Goal: Transaction & Acquisition: Purchase product/service

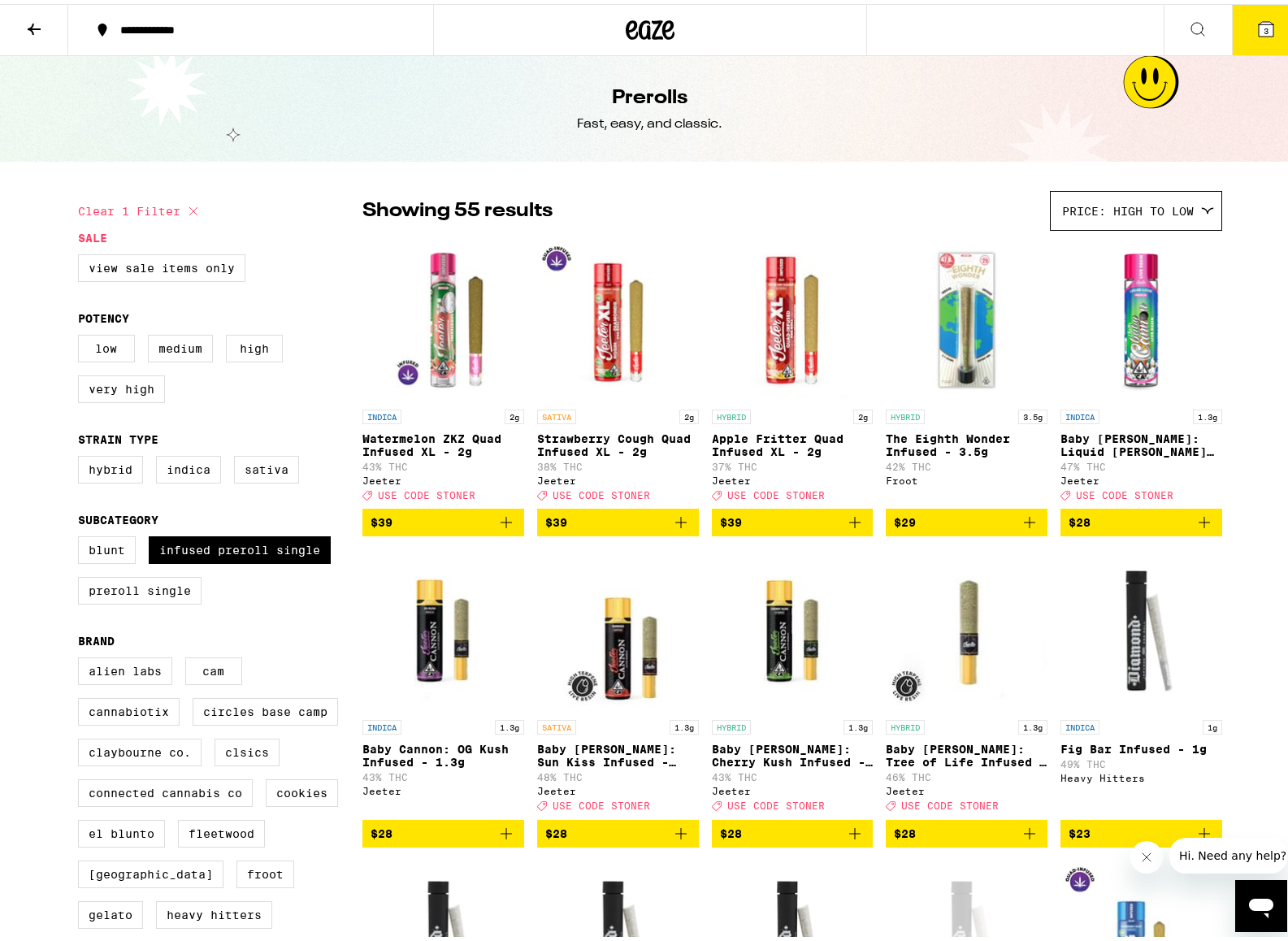
click at [1264, 28] on span "3" at bounding box center [1266, 27] width 5 height 10
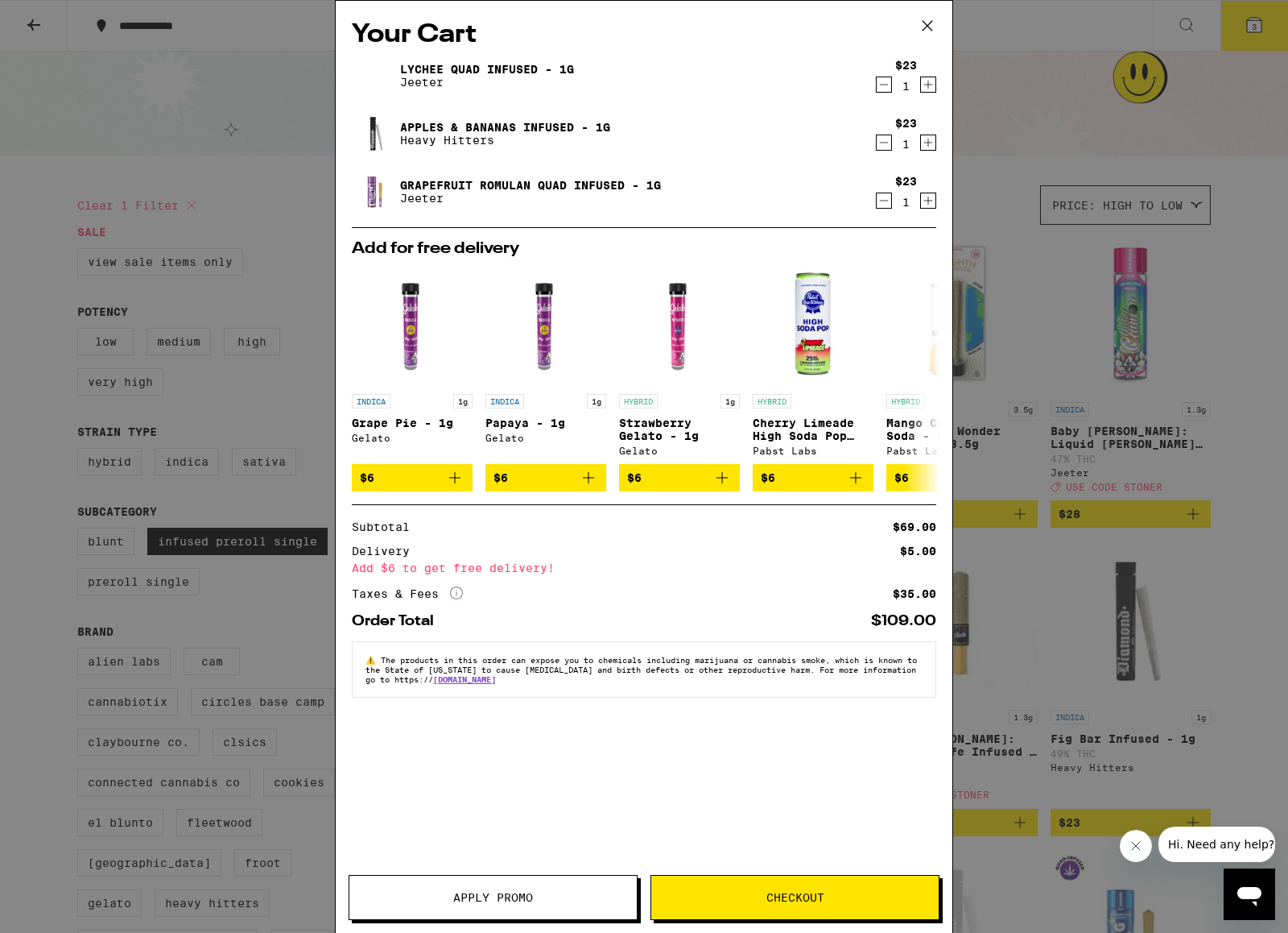
click at [562, 899] on span "Apply Promo" at bounding box center [493, 896] width 287 height 11
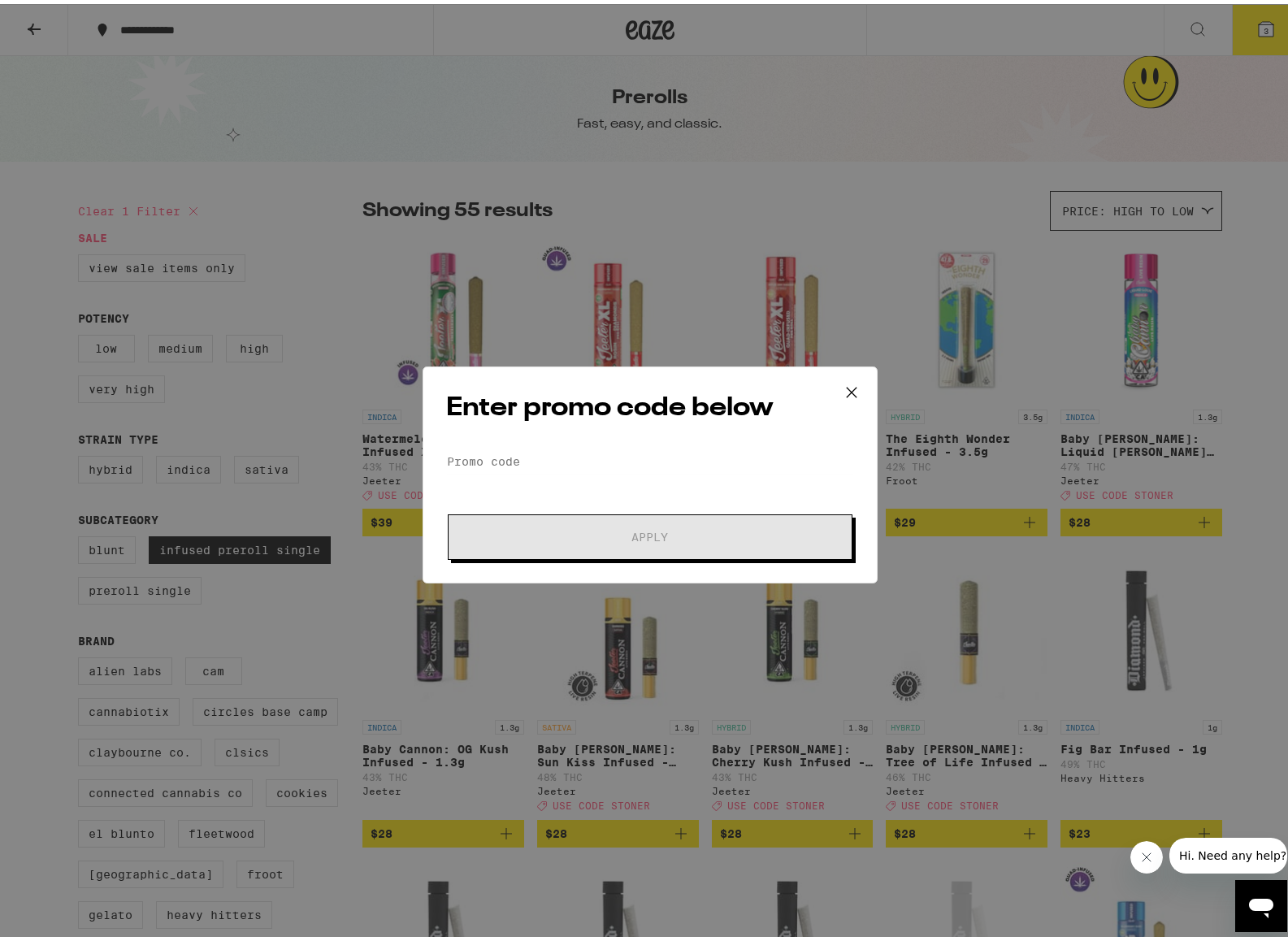
click at [566, 413] on h2 "Enter promo code below" at bounding box center [650, 404] width 408 height 37
click at [585, 450] on input "Promo Code" at bounding box center [650, 458] width 408 height 24
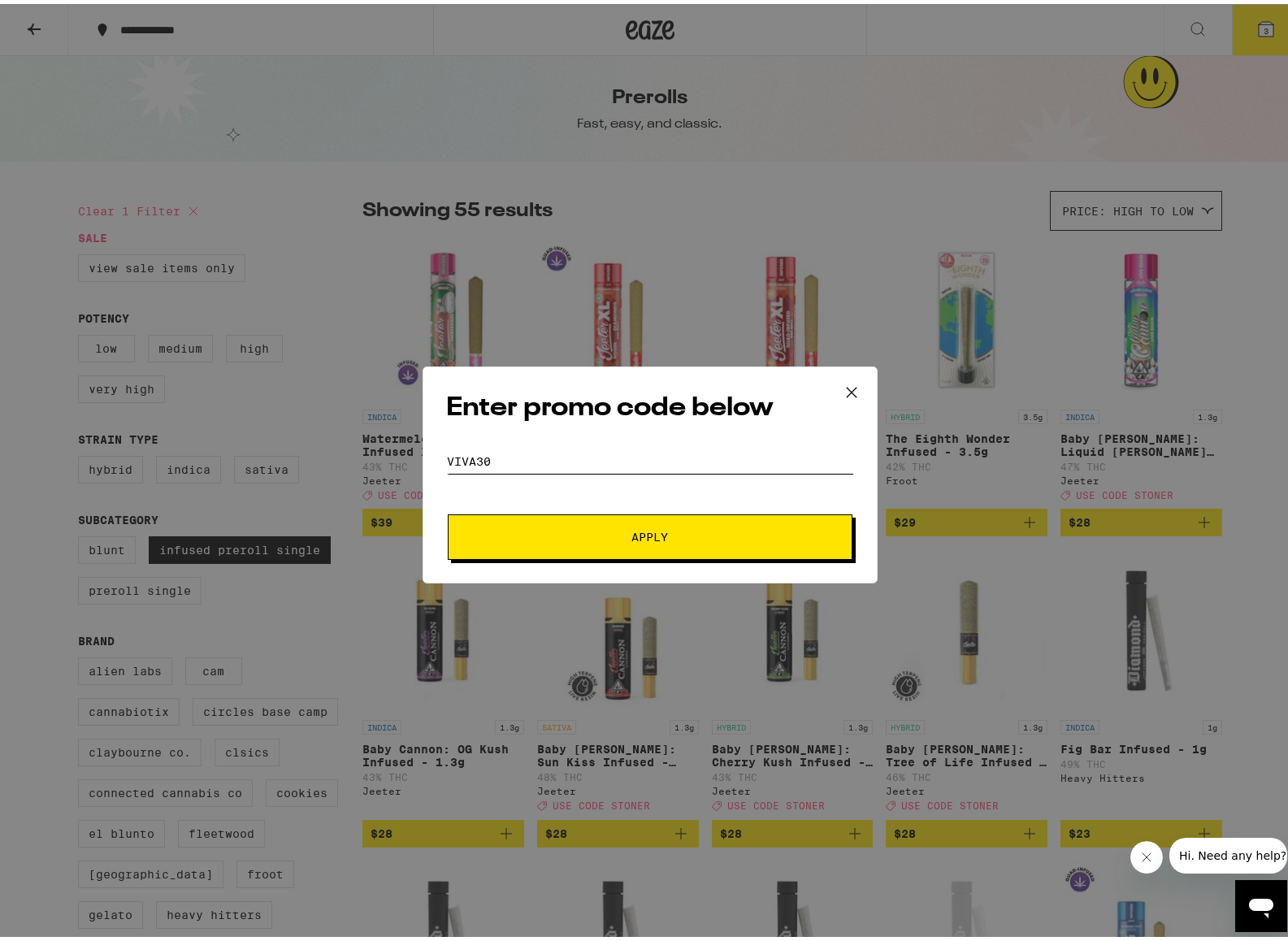
type input "VIVA30"
click at [448, 510] on button "Apply" at bounding box center [649, 533] width 405 height 46
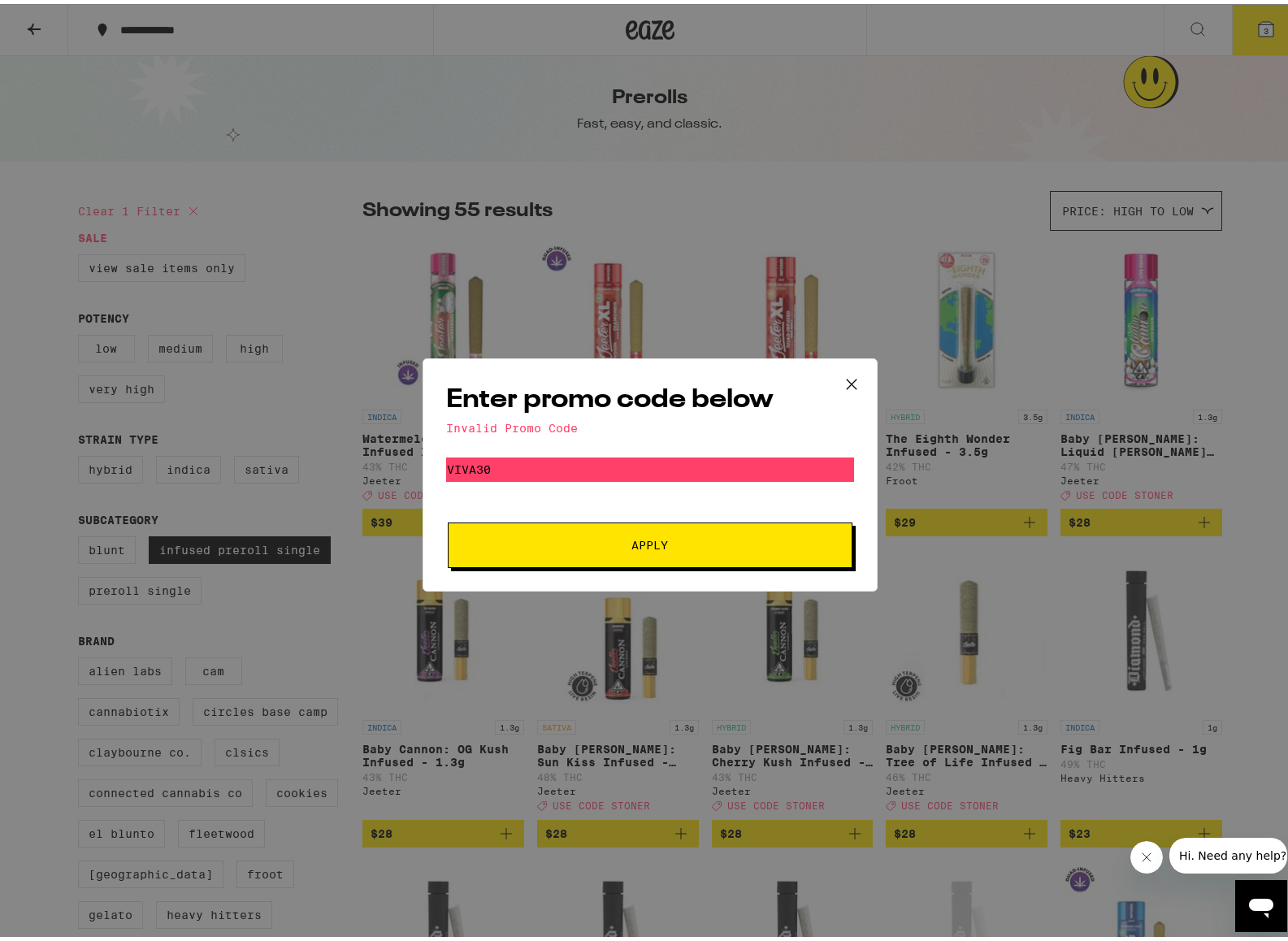
click at [842, 380] on icon at bounding box center [851, 380] width 24 height 24
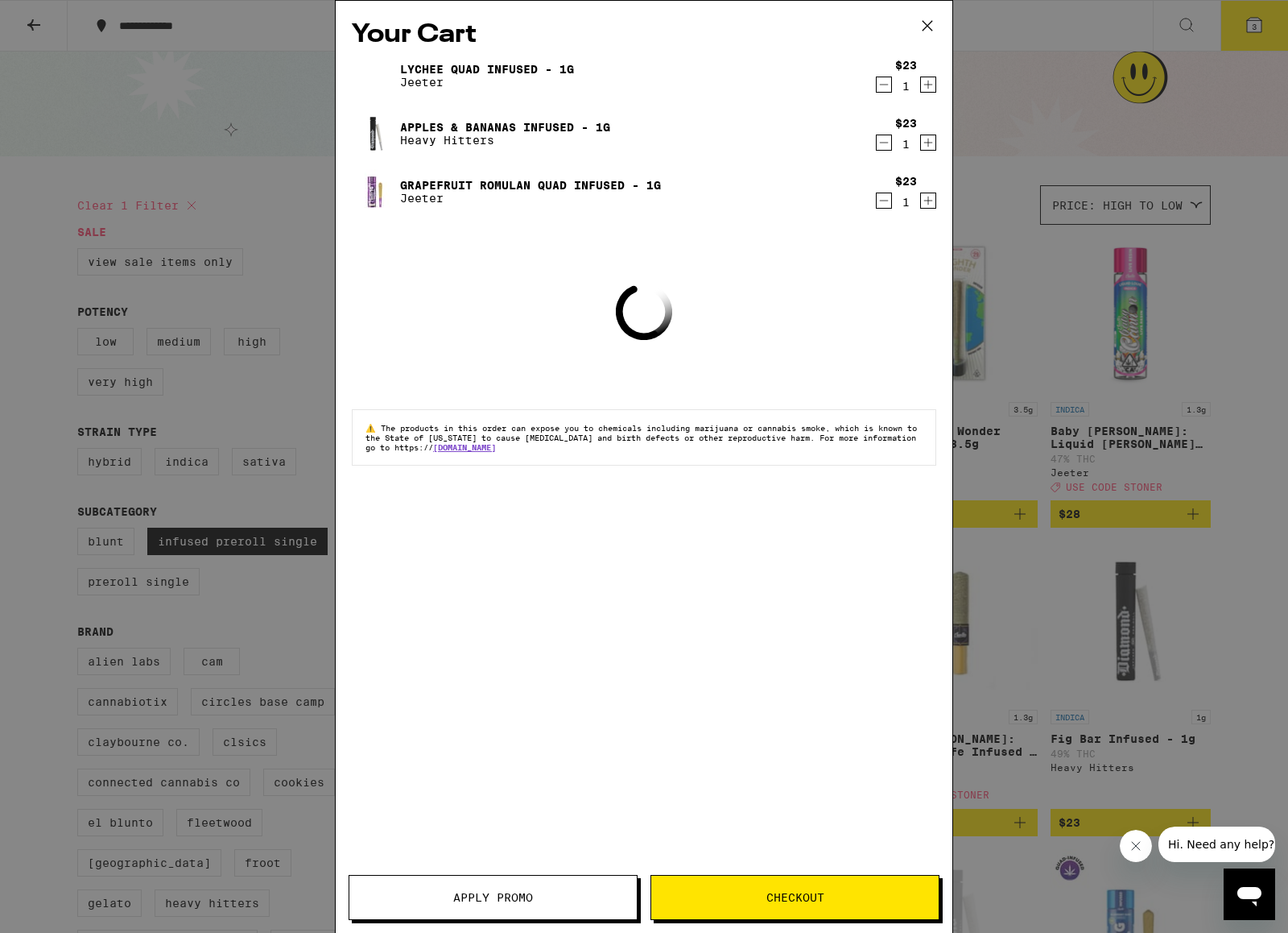
click at [924, 32] on icon at bounding box center [928, 26] width 24 height 24
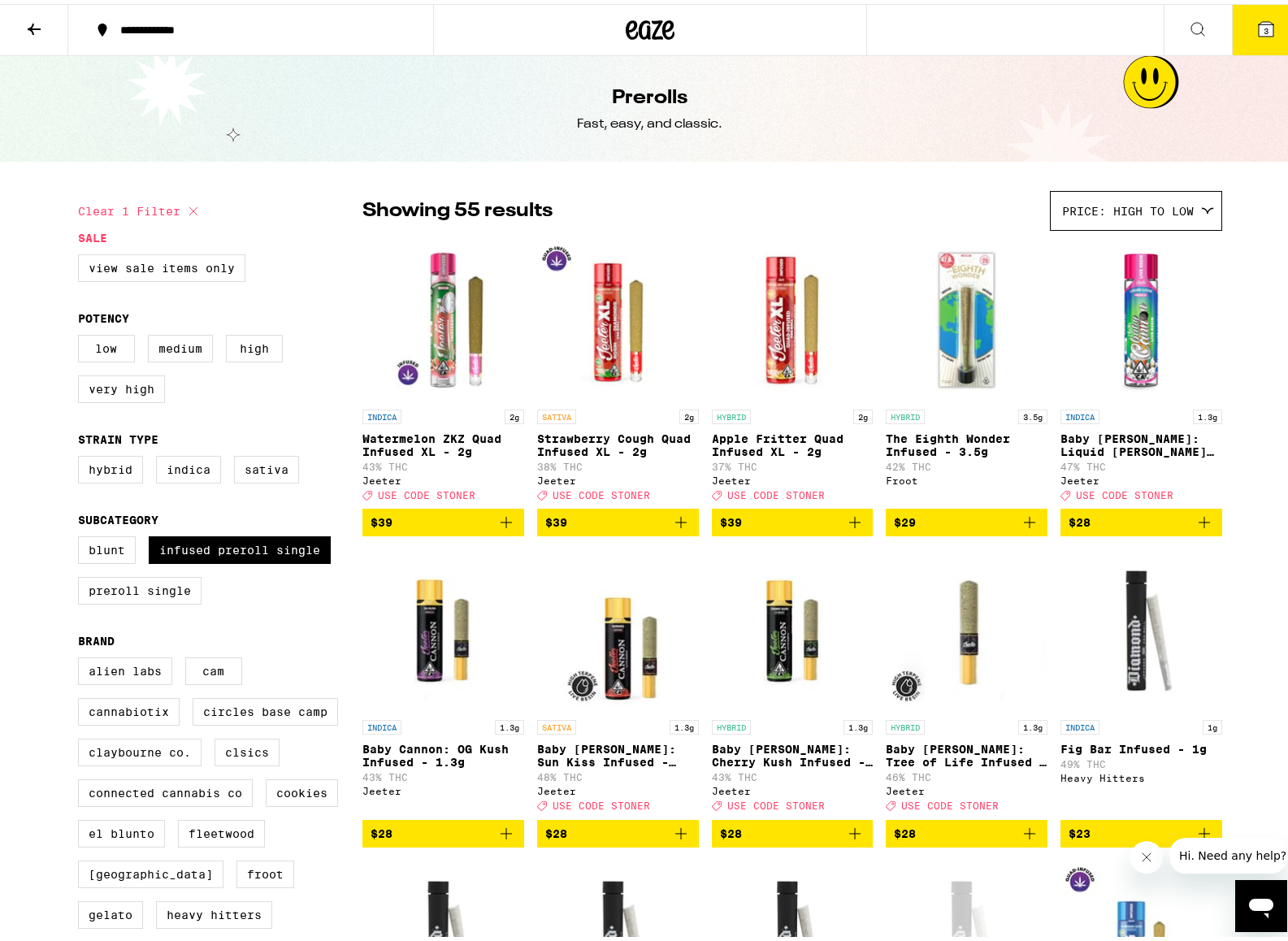
click at [1256, 20] on icon at bounding box center [1266, 25] width 20 height 20
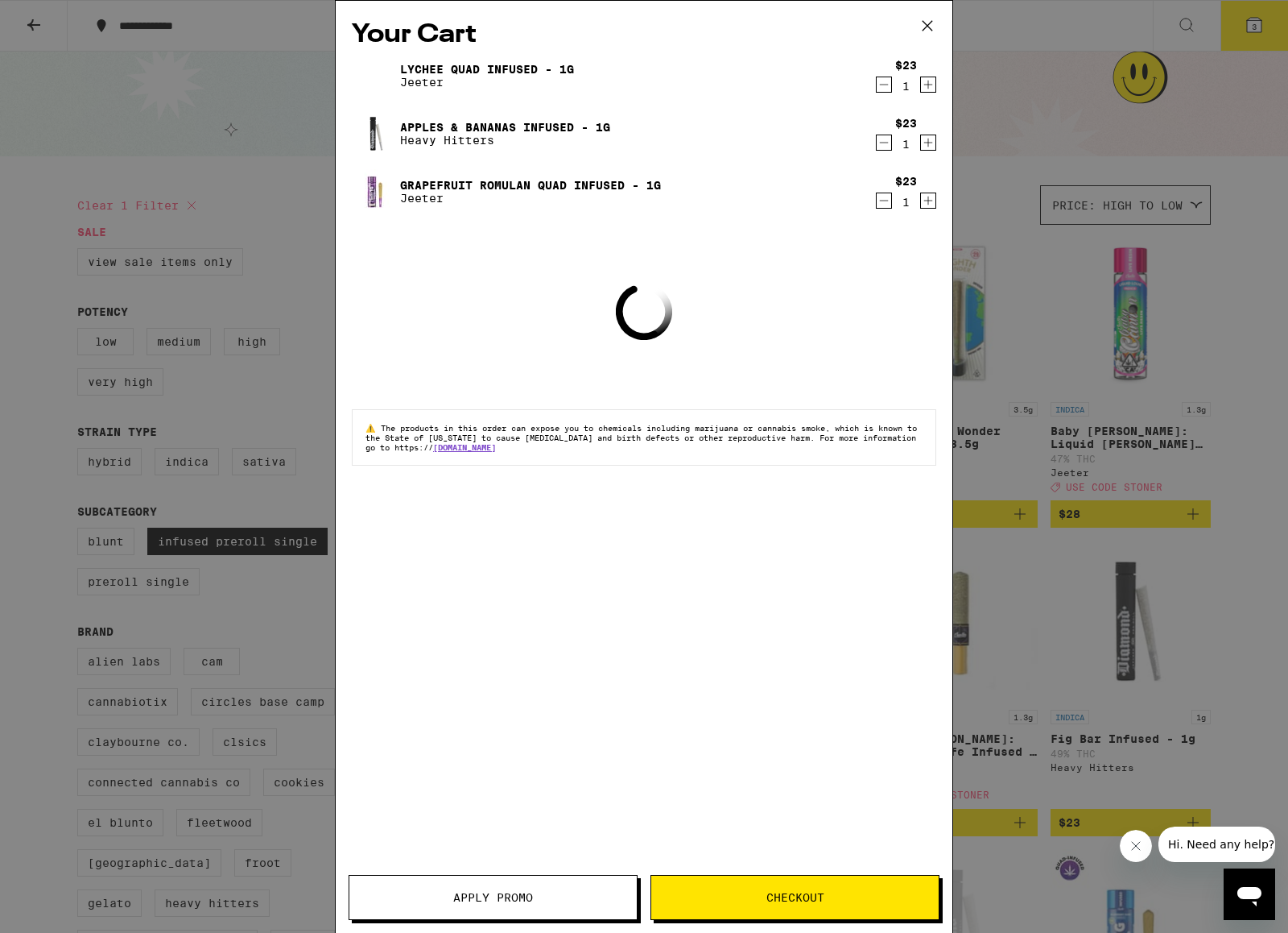
click at [498, 896] on span "Apply Promo" at bounding box center [493, 896] width 80 height 11
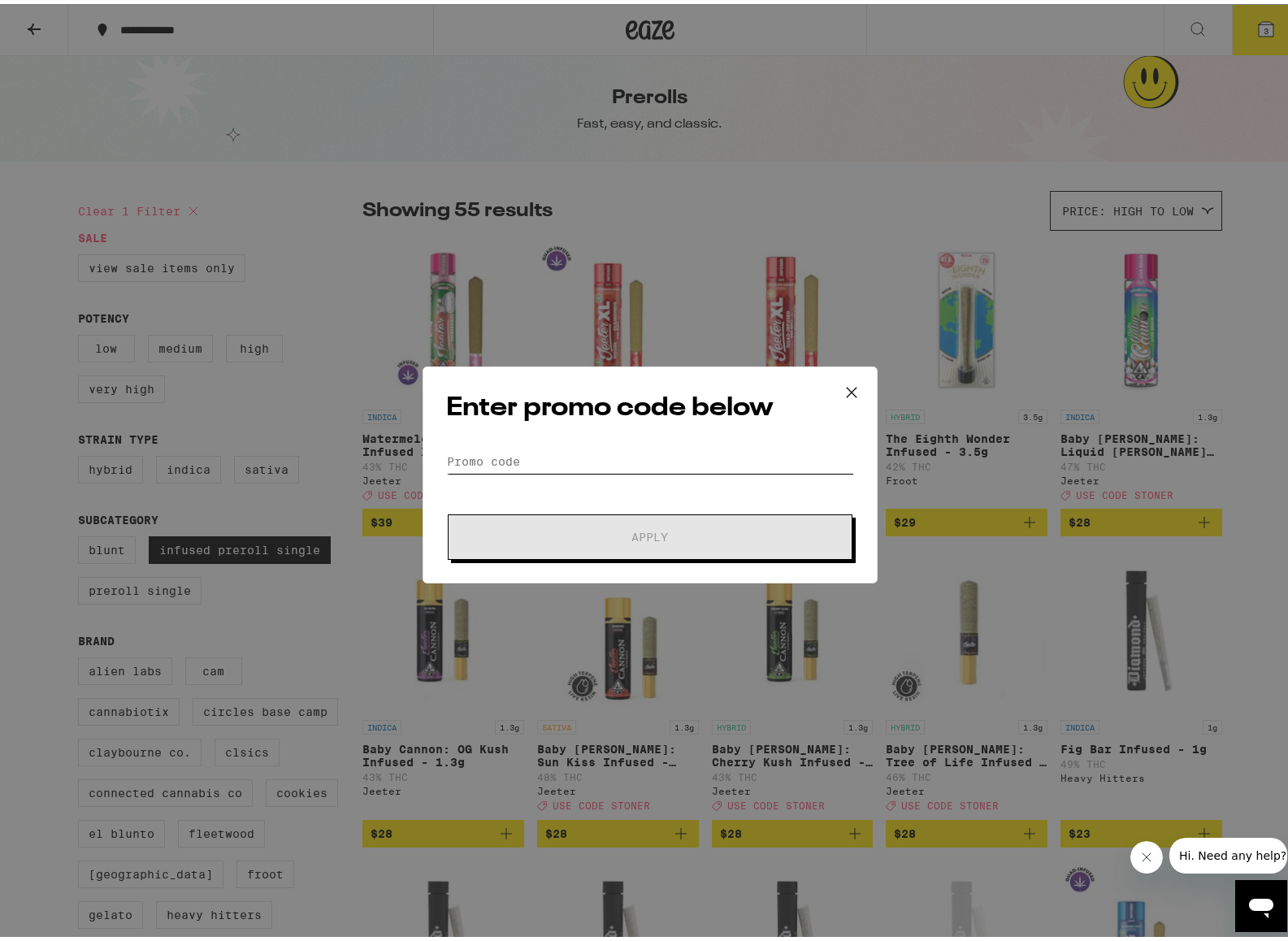
click at [508, 460] on input "Promo Code" at bounding box center [650, 458] width 408 height 24
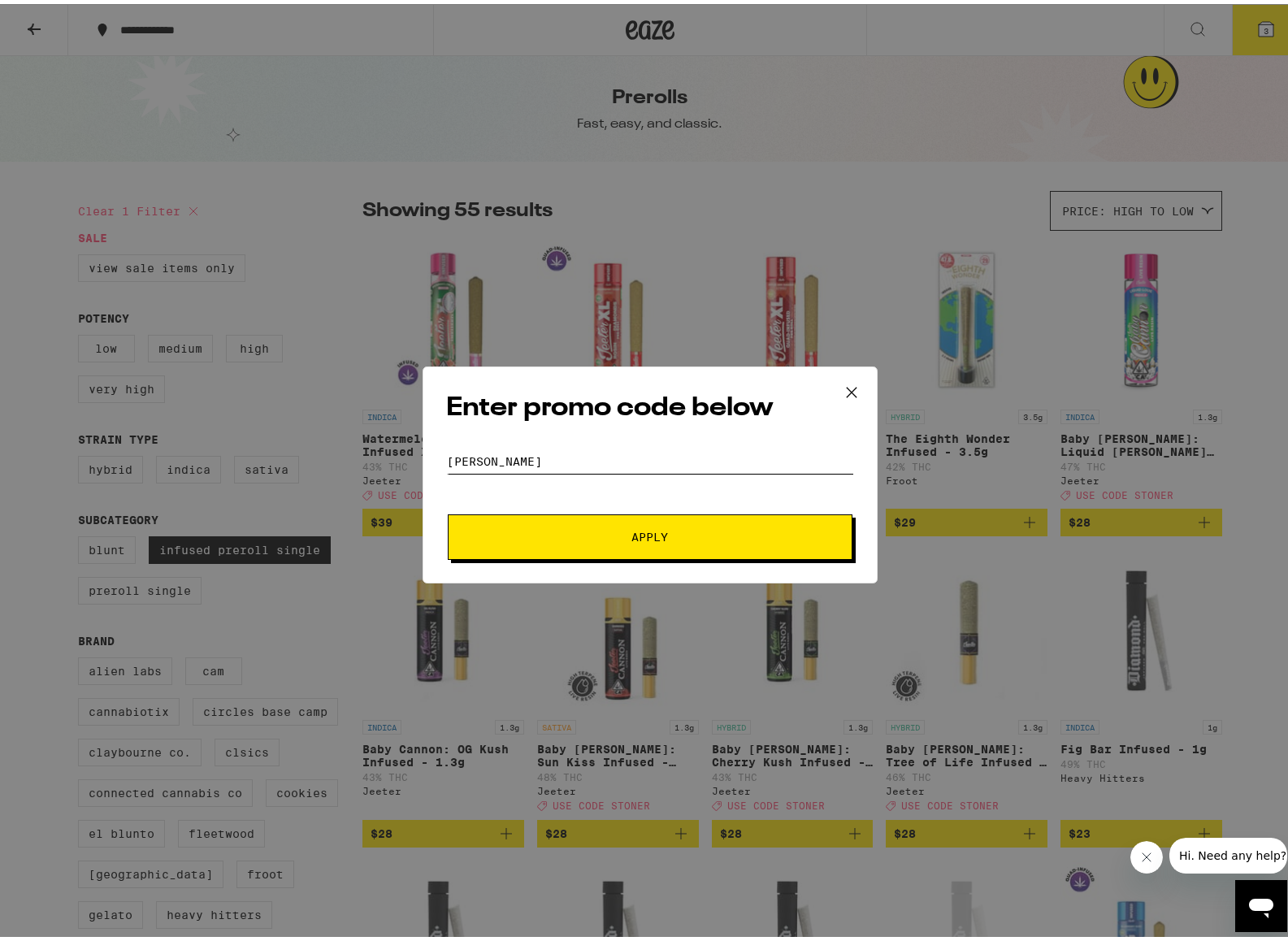
type input "STONER"
click at [448, 510] on button "Apply" at bounding box center [649, 533] width 405 height 46
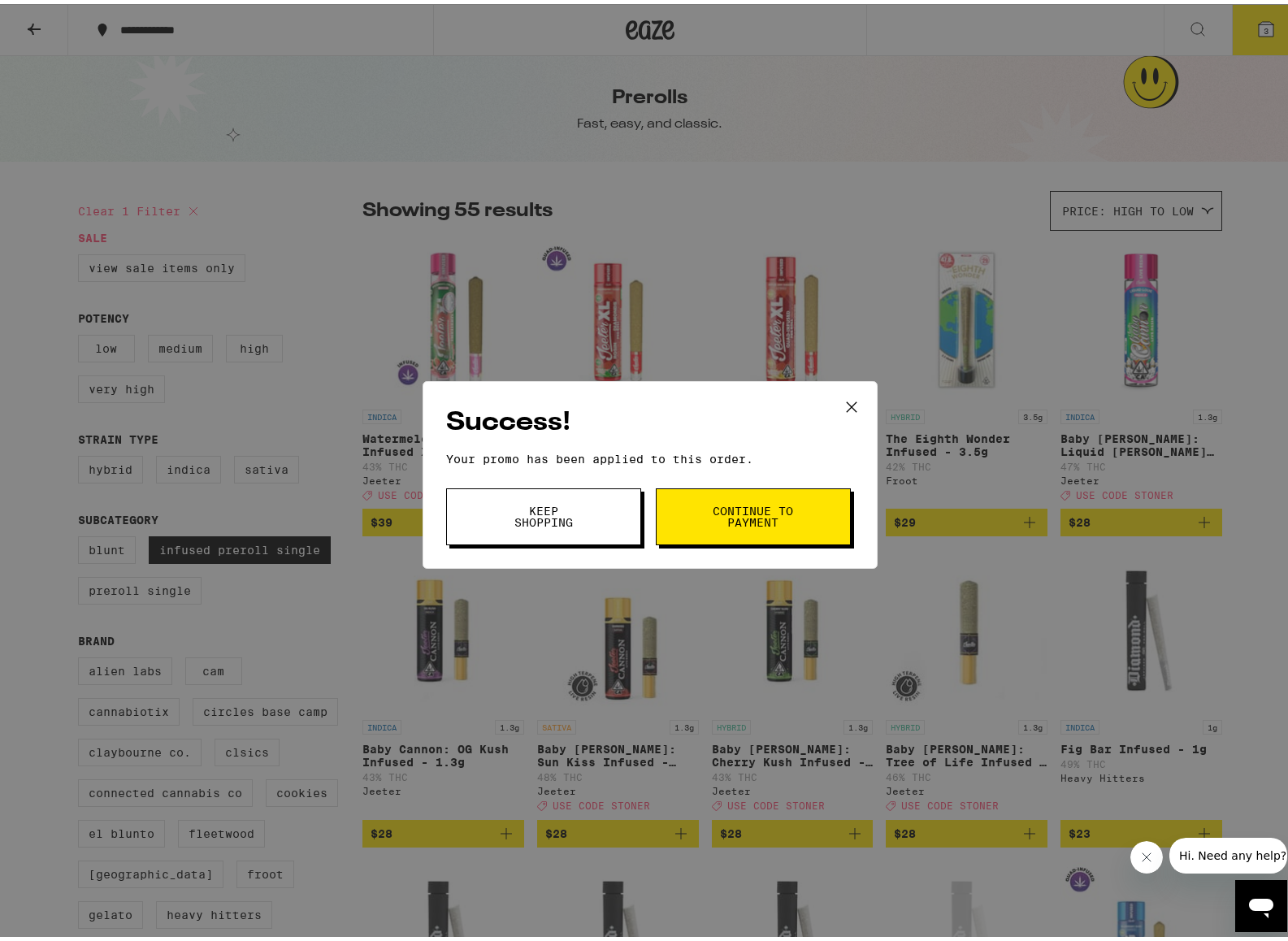
click at [777, 525] on button "Continue to payment" at bounding box center [752, 512] width 195 height 57
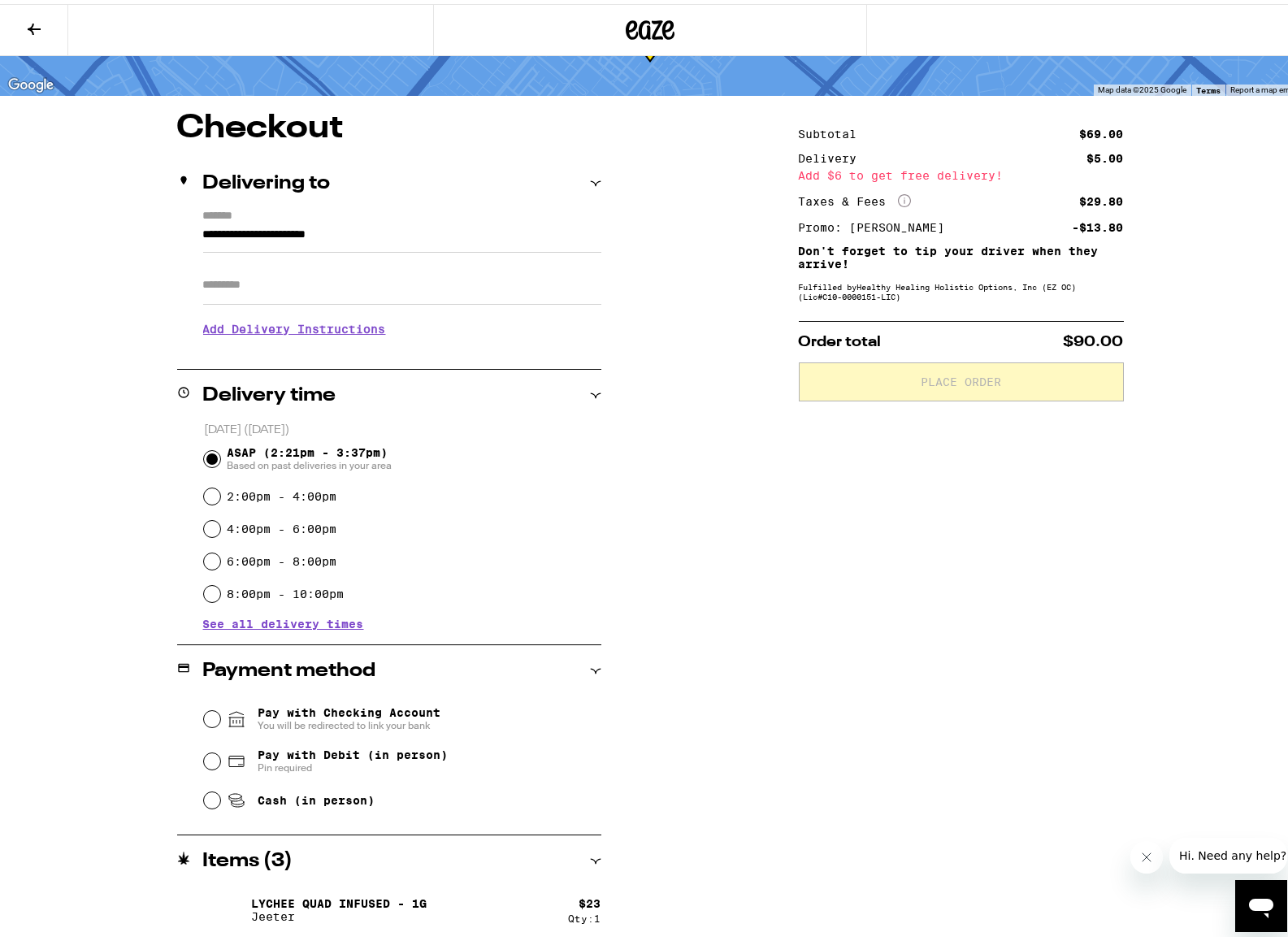
scroll to position [150, 0]
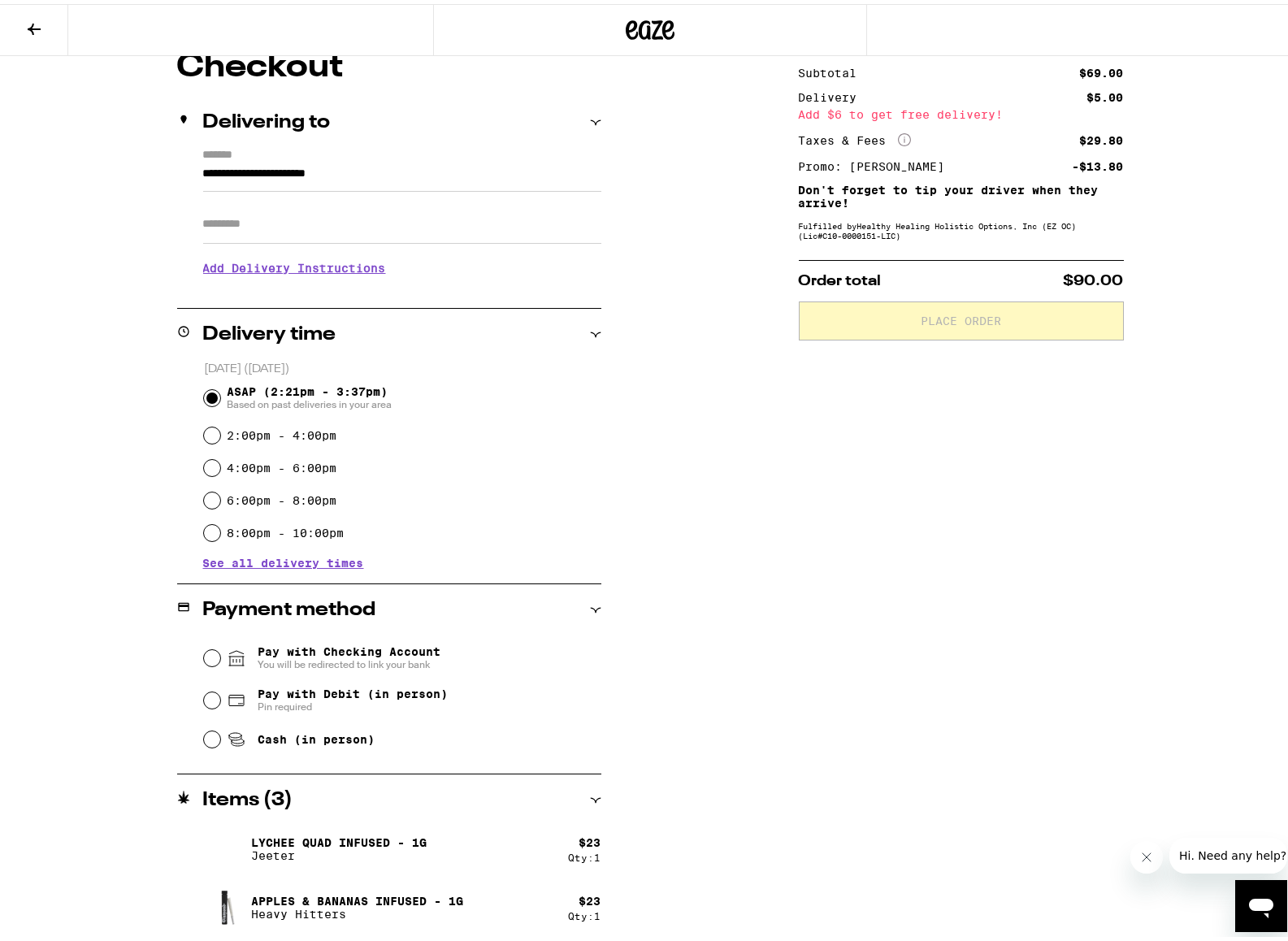
click at [33, 24] on icon at bounding box center [34, 25] width 13 height 11
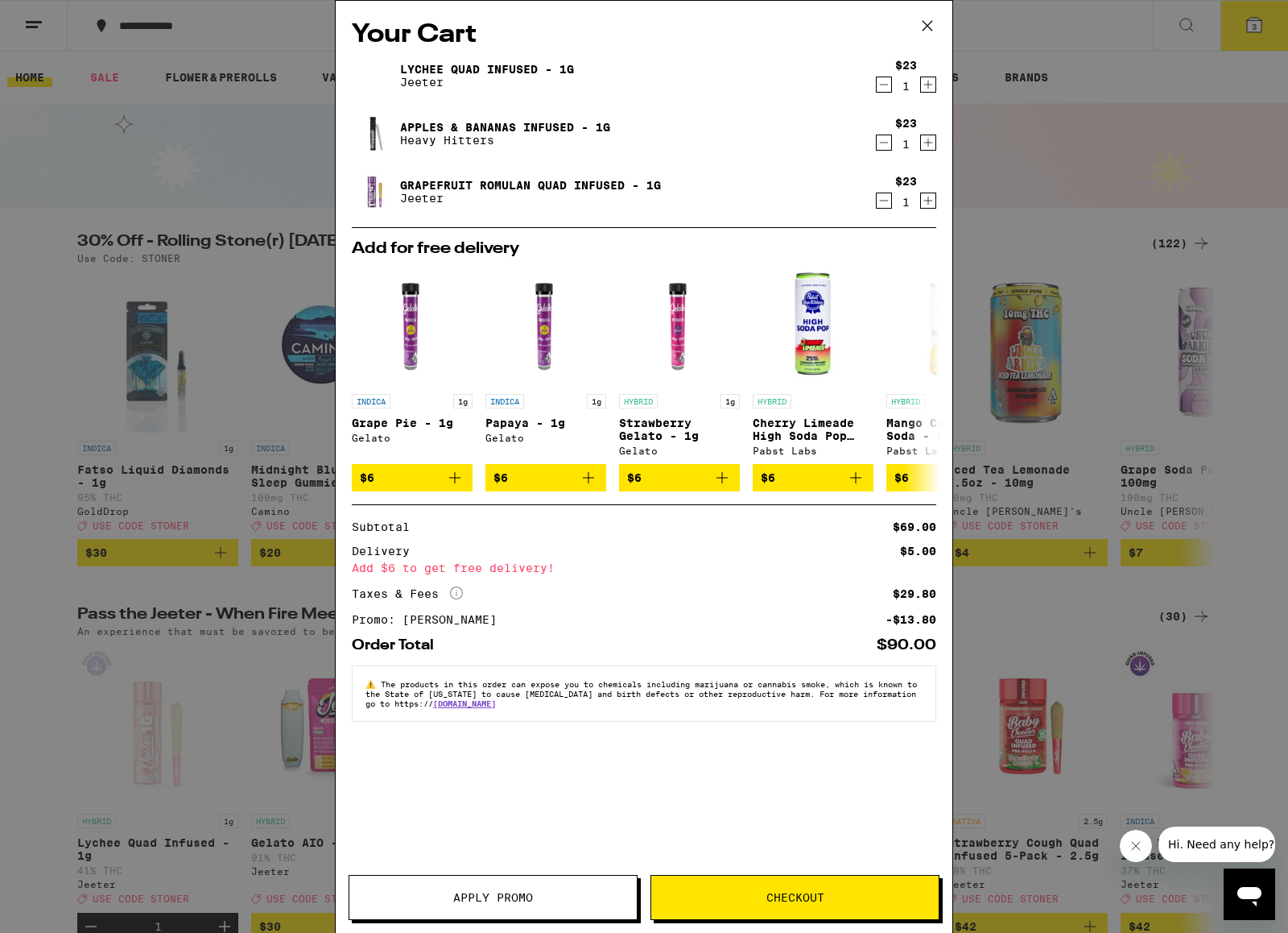
click at [884, 201] on icon "Decrement" at bounding box center [884, 201] width 15 height 20
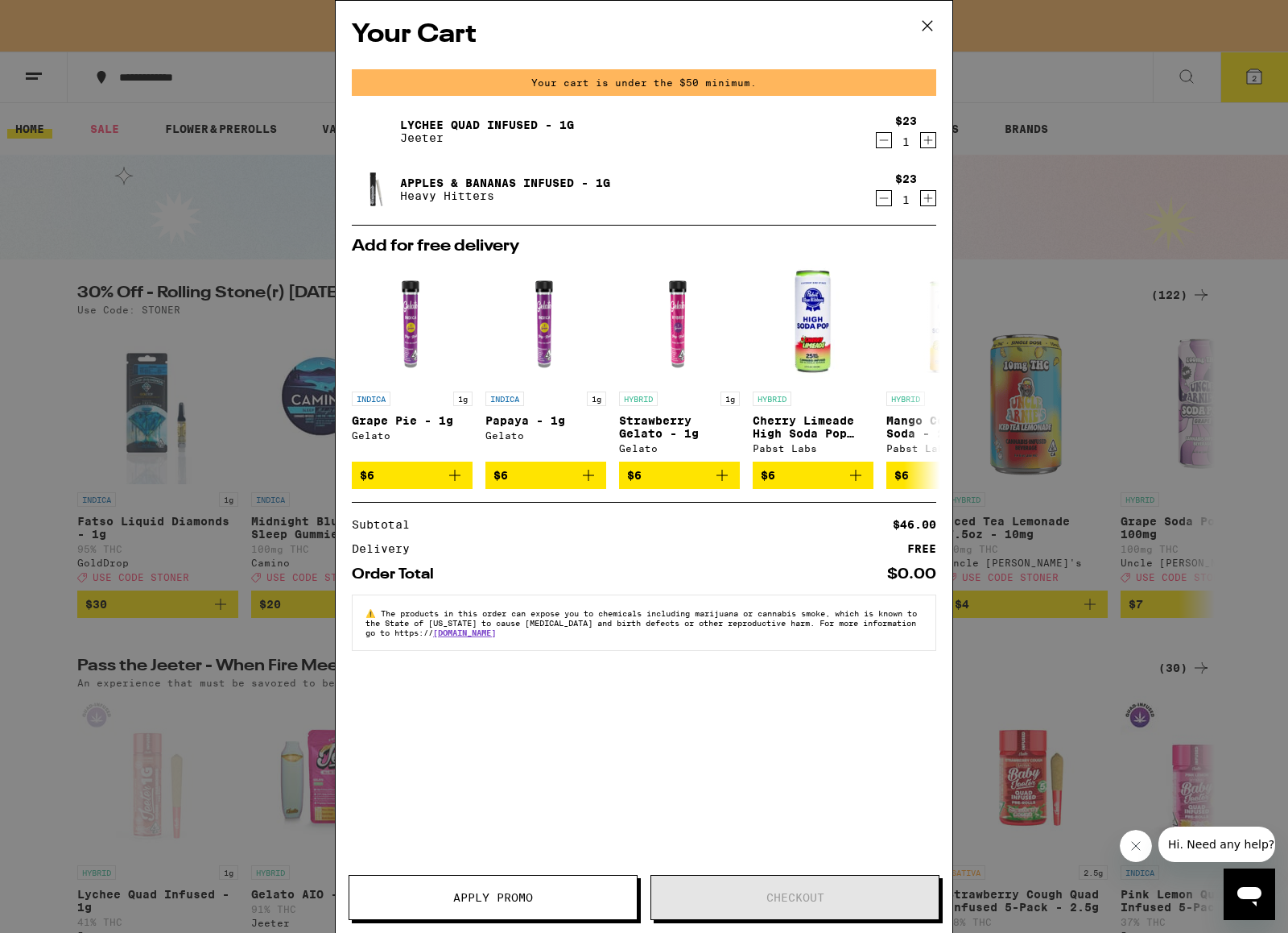
click at [926, 24] on icon at bounding box center [928, 26] width 24 height 24
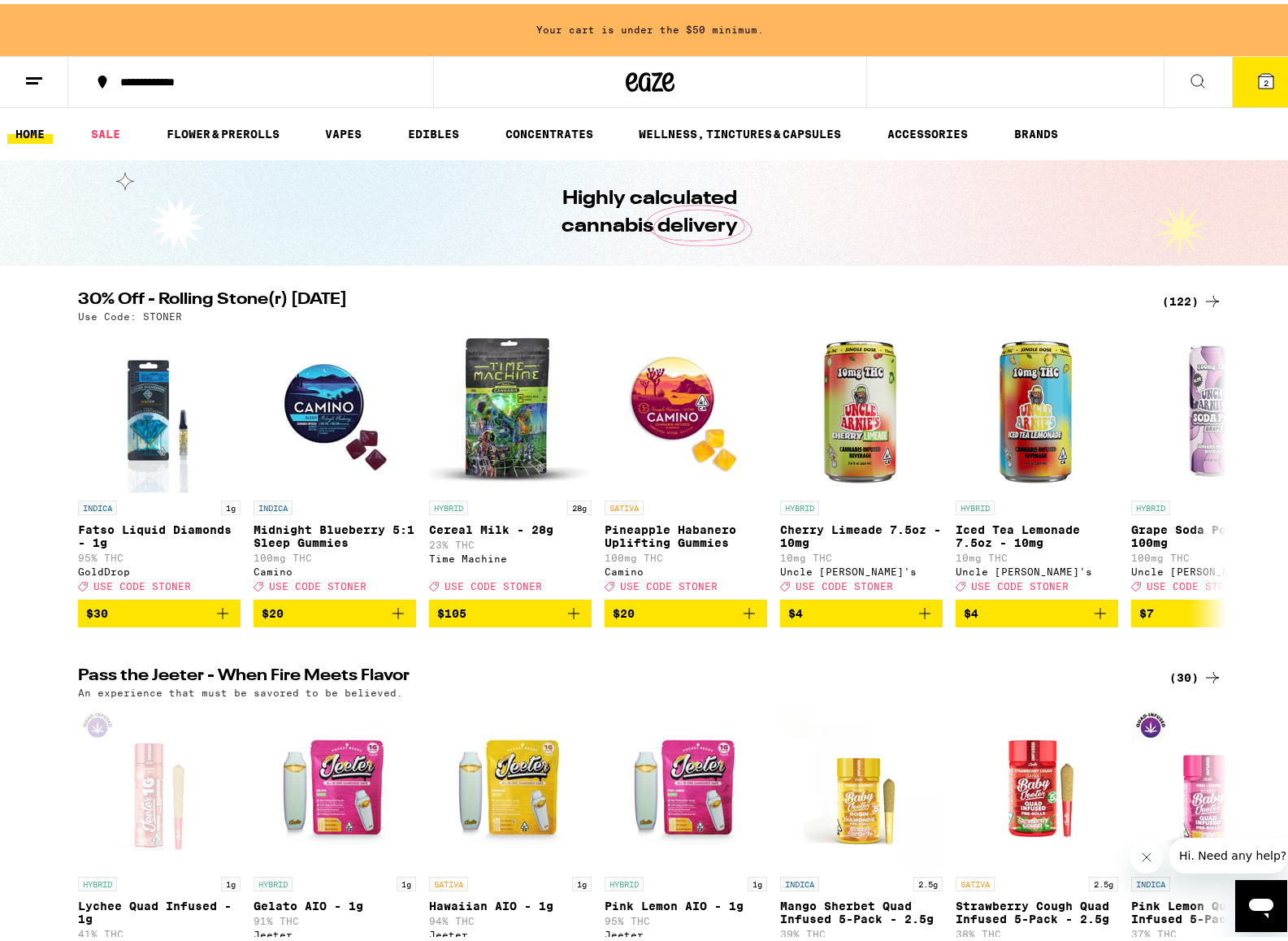
click at [1264, 76] on span "2" at bounding box center [1266, 79] width 5 height 10
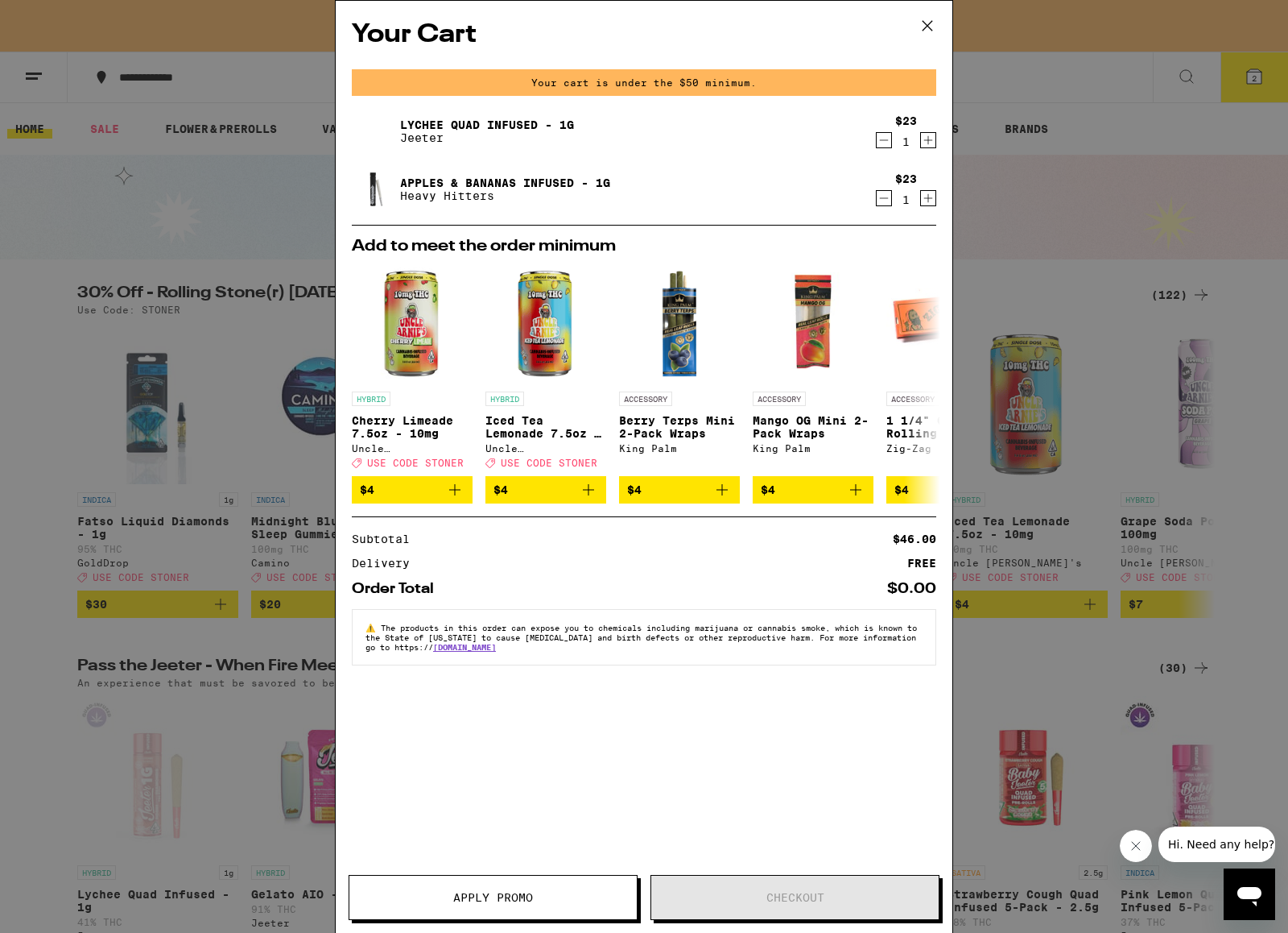
click at [930, 25] on icon at bounding box center [928, 26] width 24 height 24
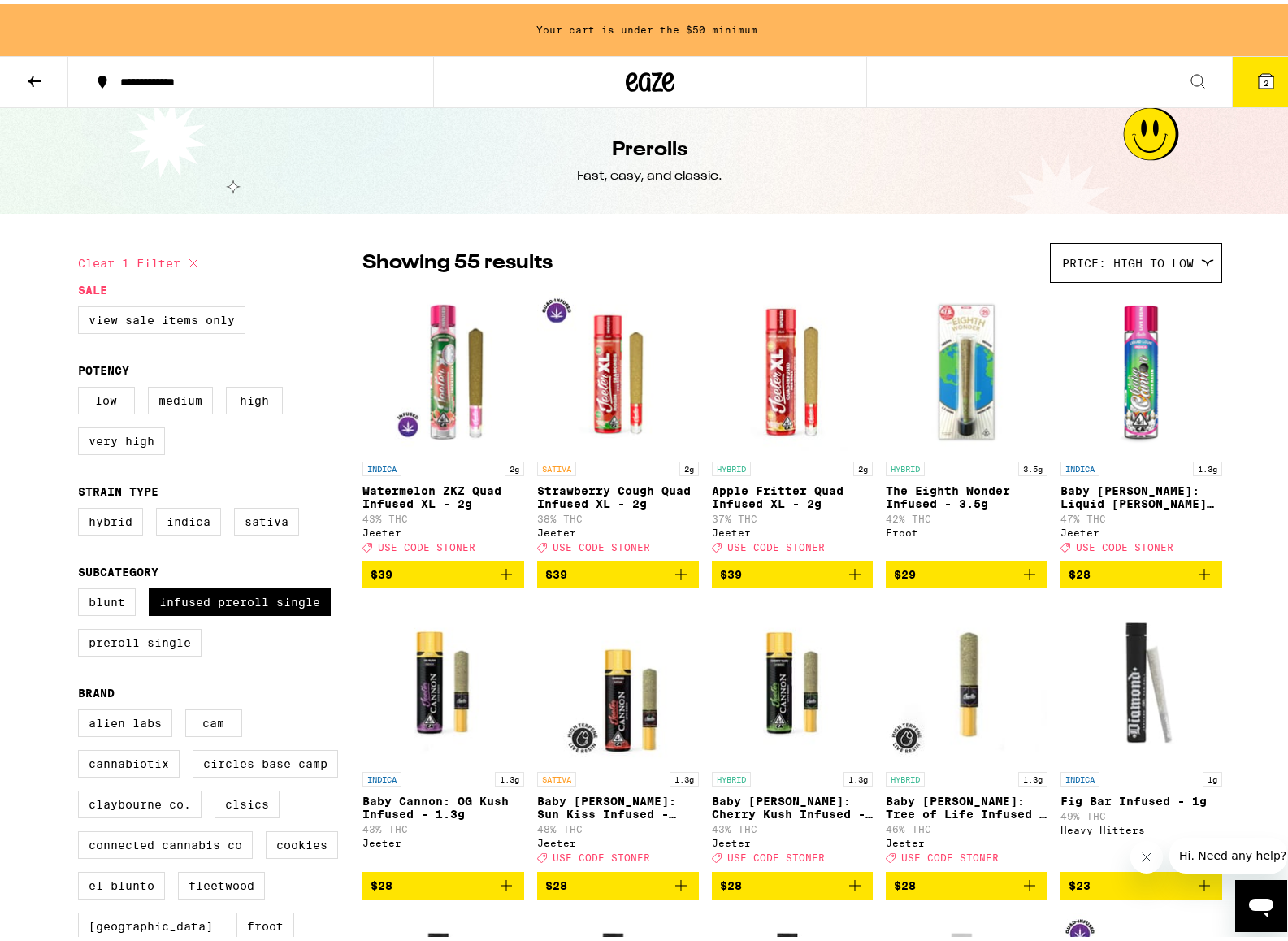
click at [1267, 79] on button "2" at bounding box center [1266, 78] width 68 height 50
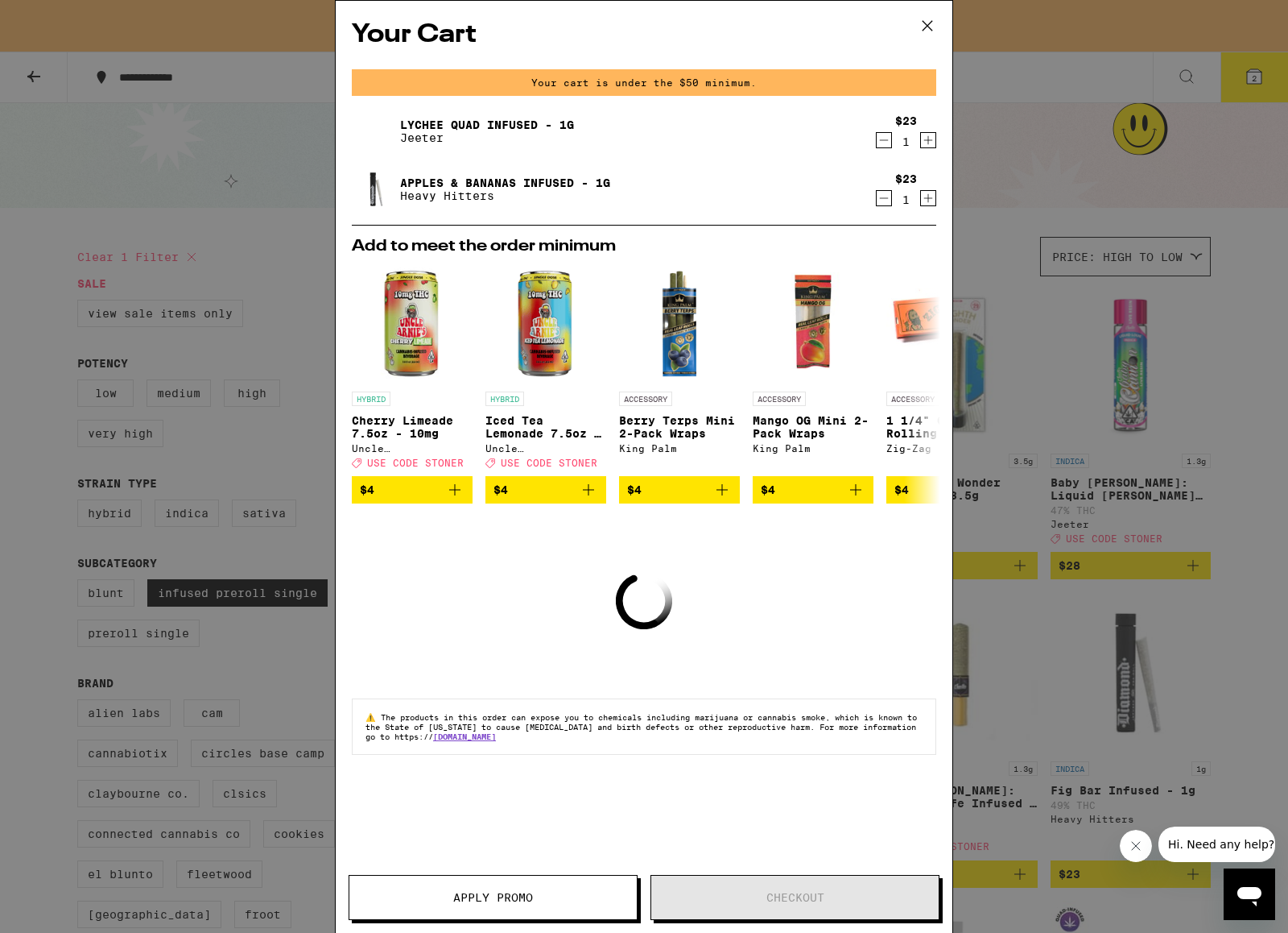
click at [931, 32] on icon at bounding box center [928, 26] width 24 height 24
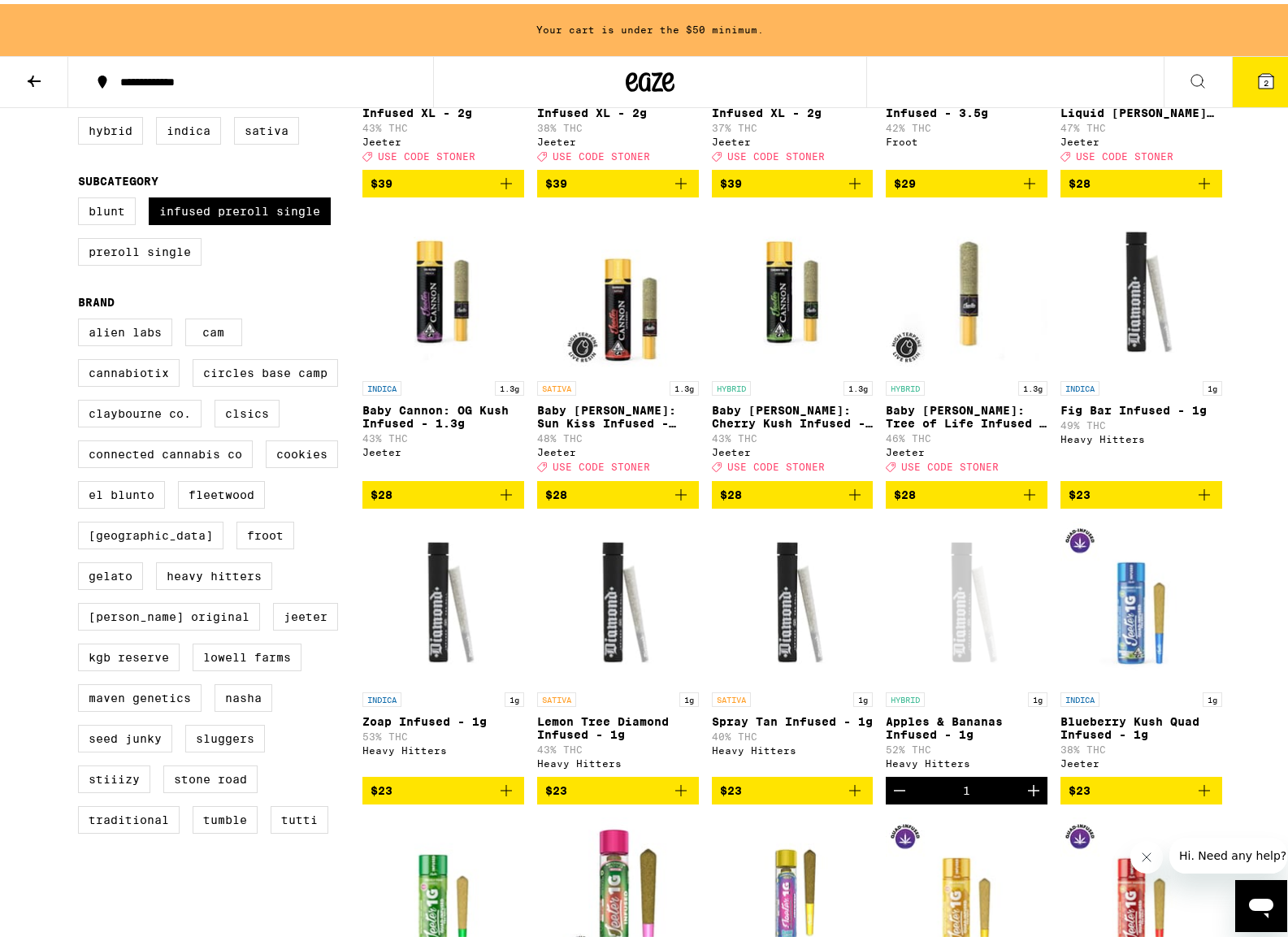
scroll to position [412, 0]
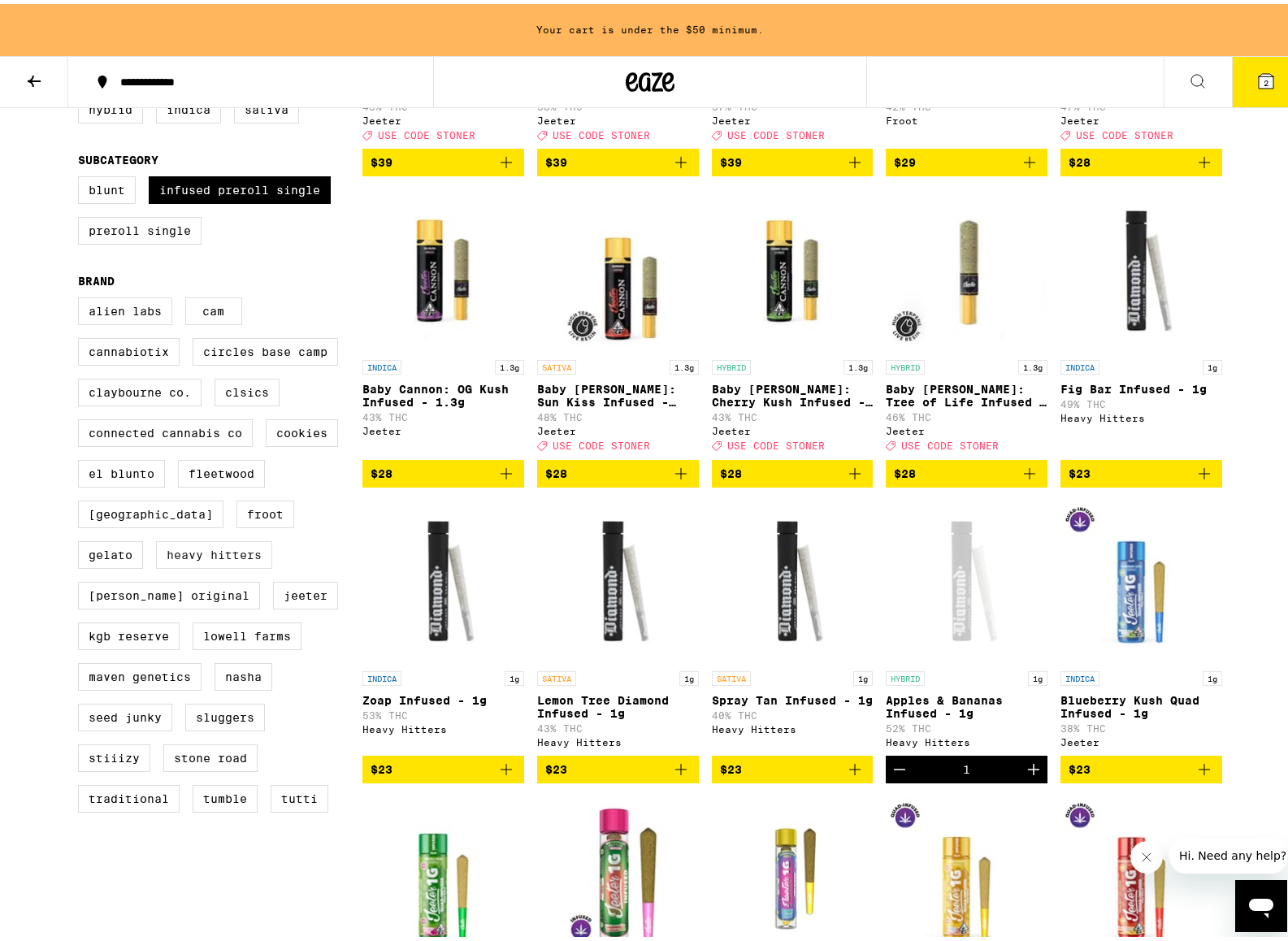
click at [202, 564] on label "Heavy Hitters" at bounding box center [214, 551] width 116 height 28
click at [82, 297] on input "Heavy Hitters" at bounding box center [81, 296] width 1 height 1
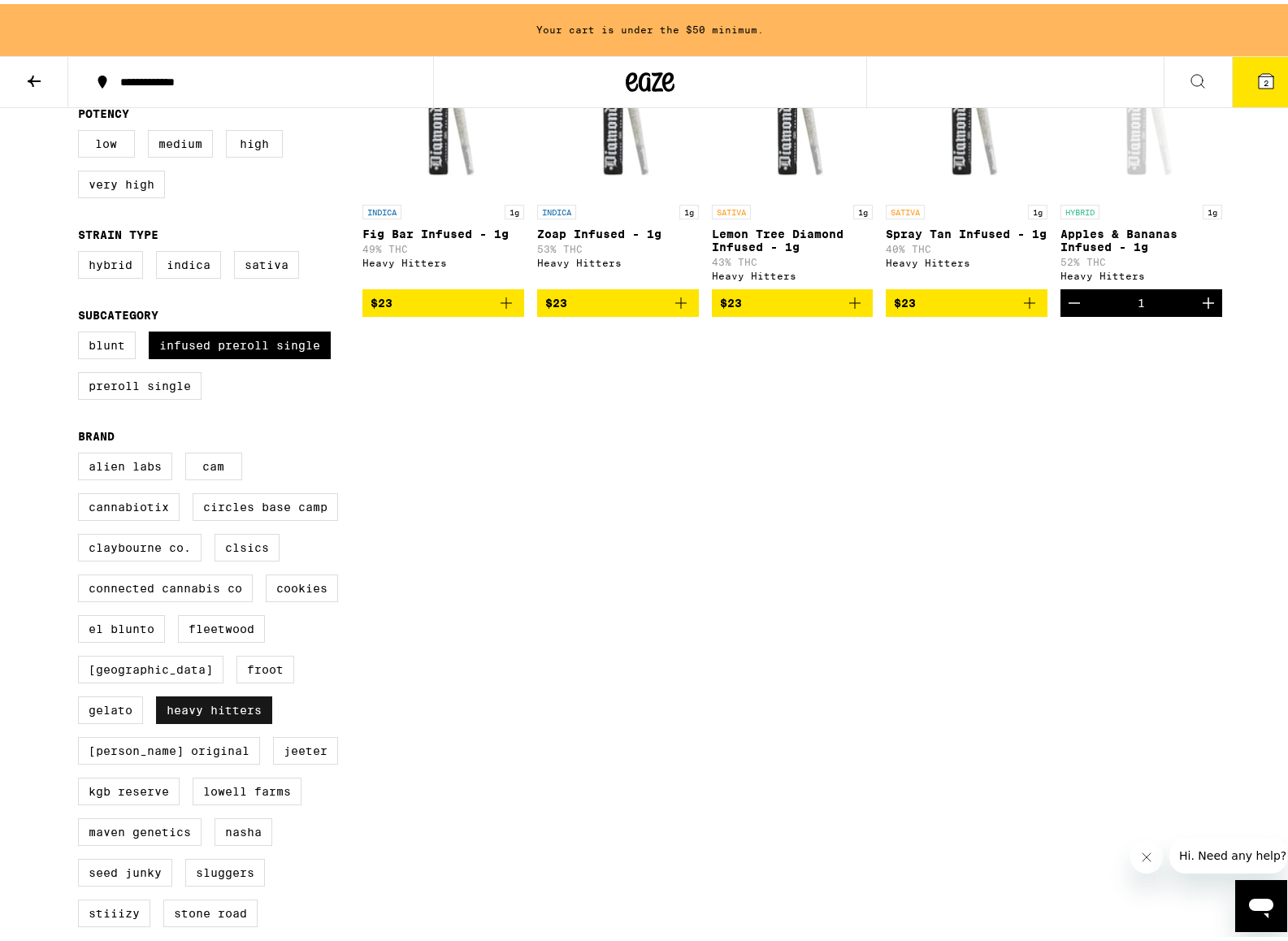
scroll to position [407, 0]
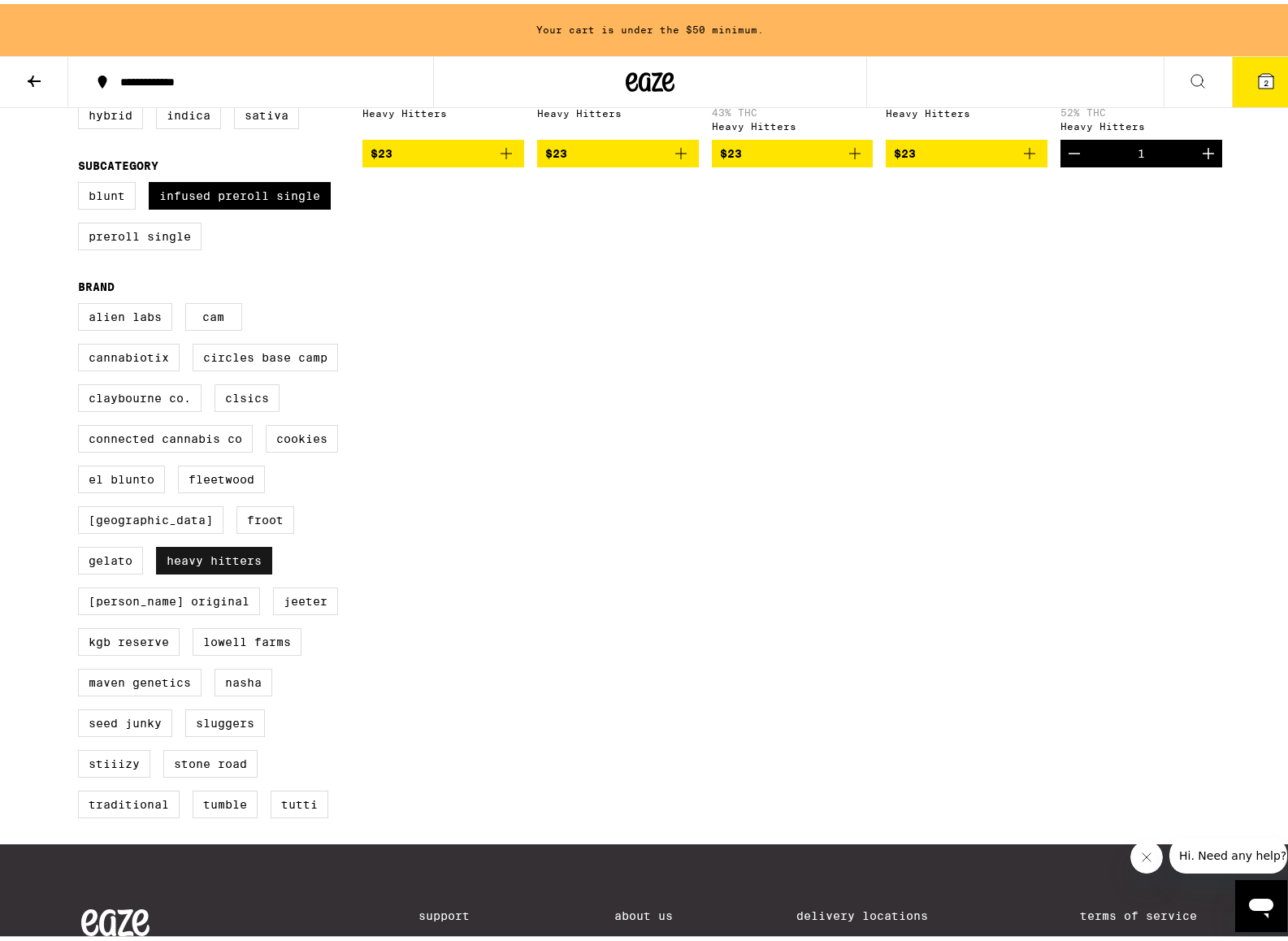
click at [197, 570] on label "Heavy Hitters" at bounding box center [214, 556] width 116 height 28
click at [82, 303] on input "Heavy Hitters" at bounding box center [81, 302] width 1 height 1
checkbox input "false"
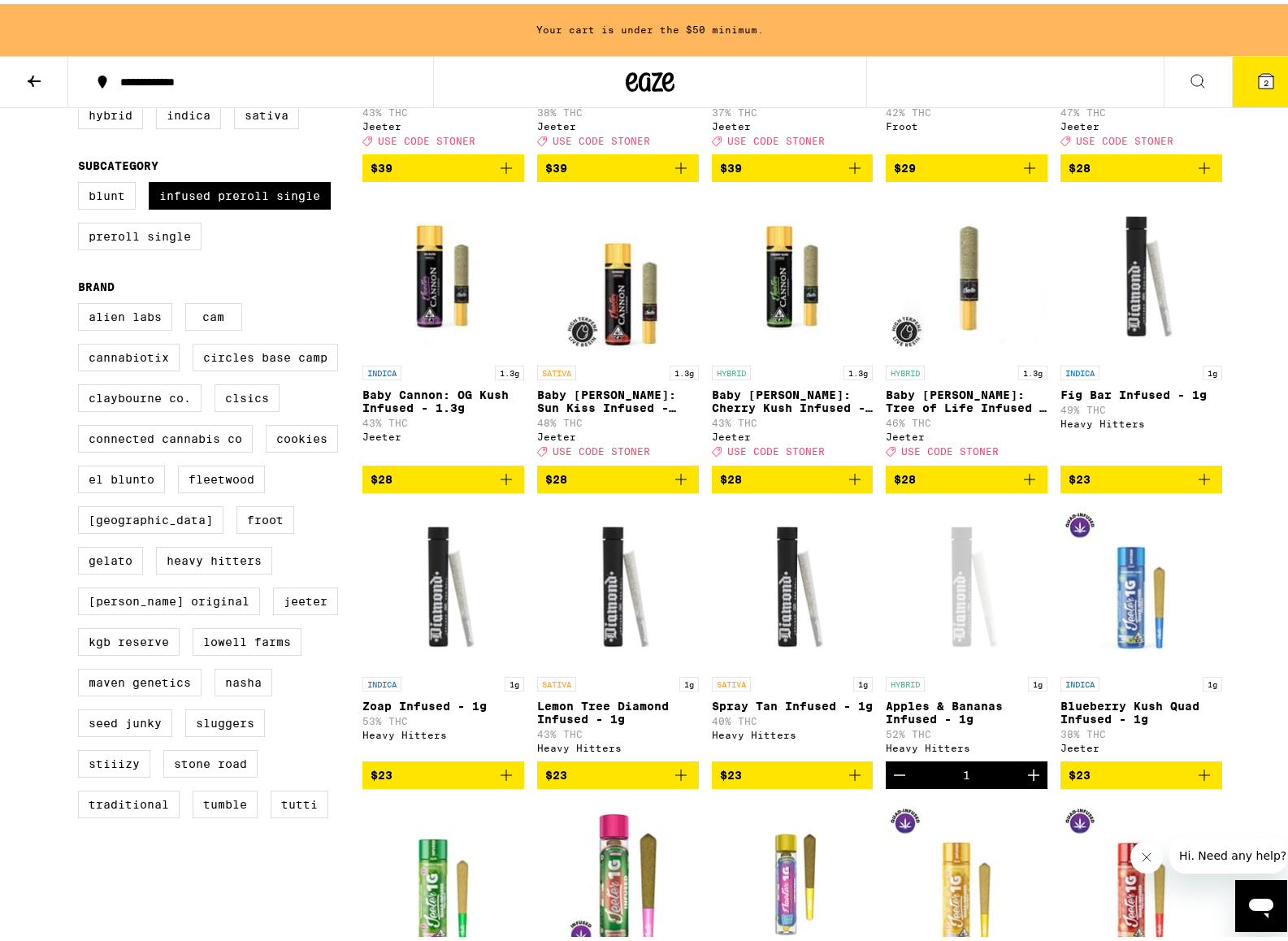
scroll to position [386, 0]
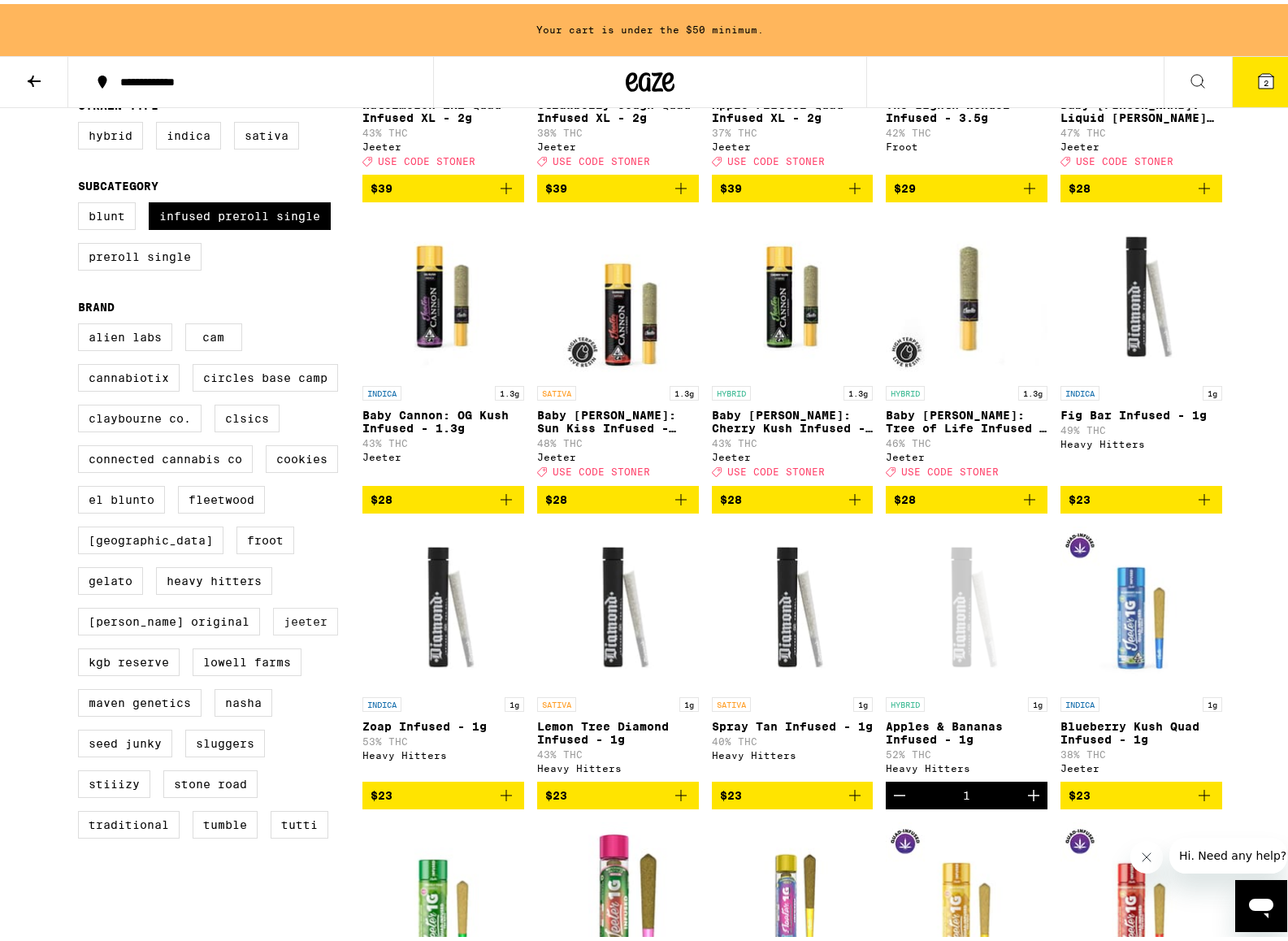
click at [273, 631] on label "Jeeter" at bounding box center [305, 617] width 65 height 28
click at [82, 323] on input "Jeeter" at bounding box center [81, 322] width 1 height 1
checkbox input "true"
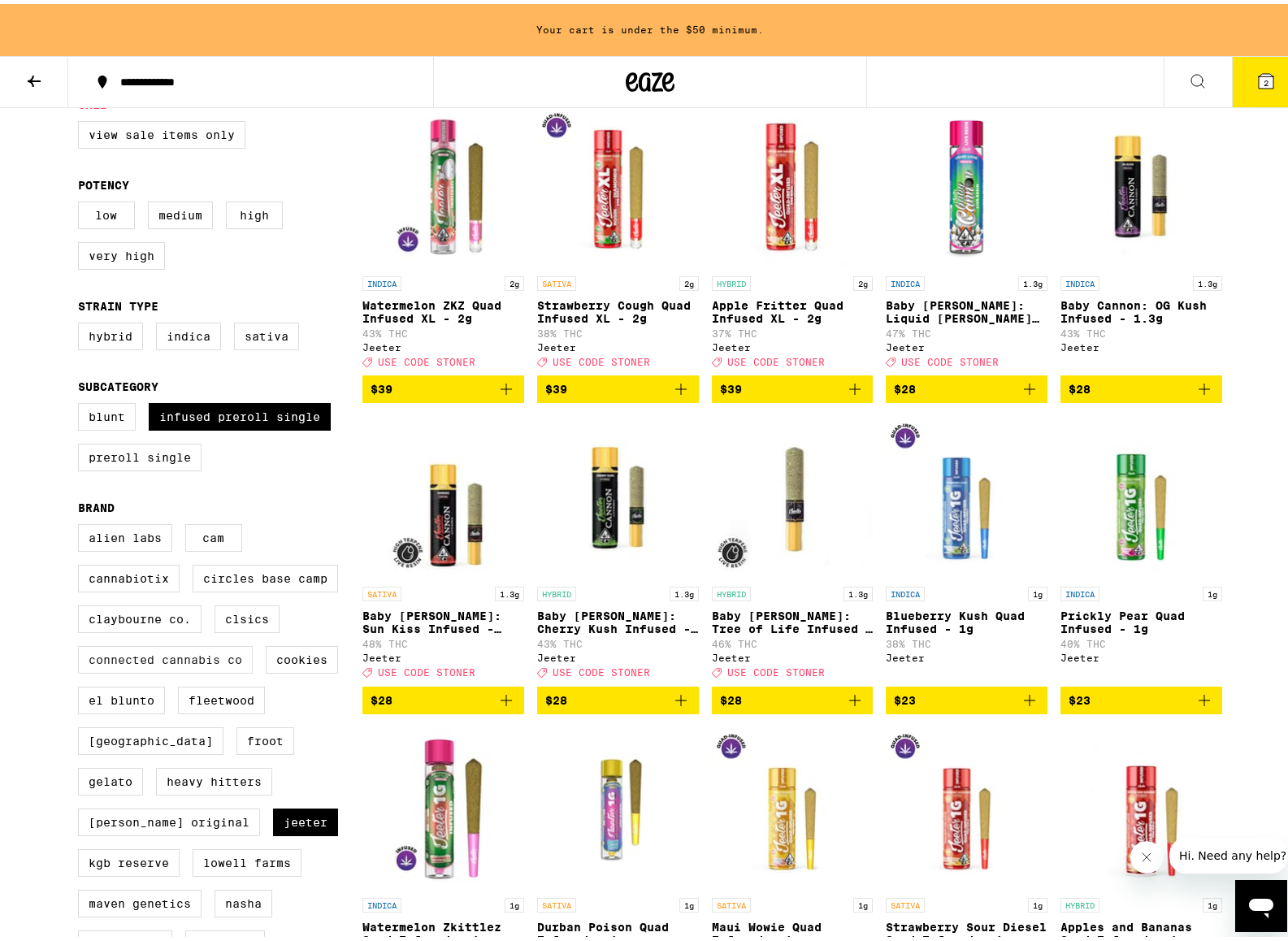
scroll to position [164, 0]
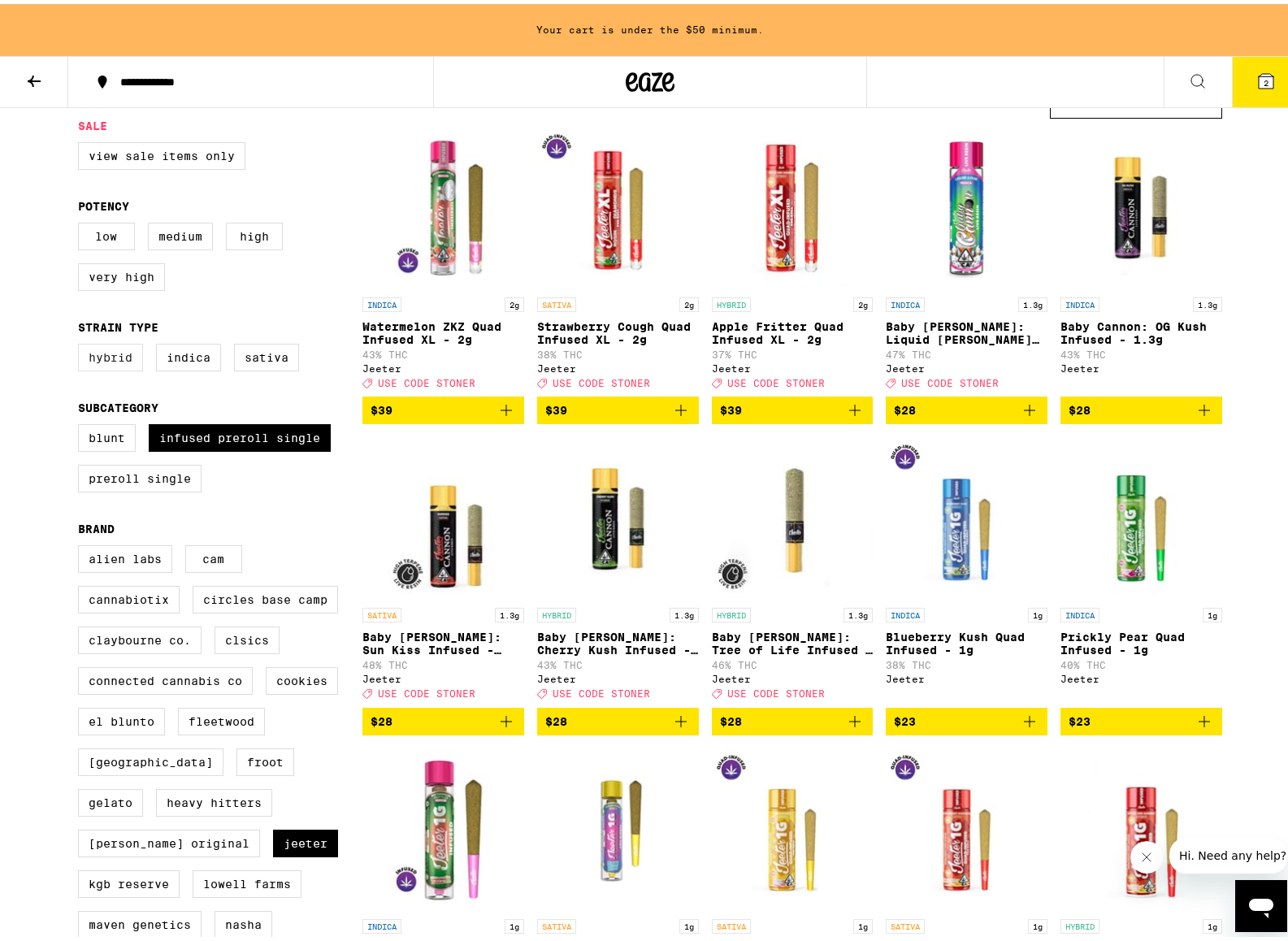
click at [122, 363] on label "Hybrid" at bounding box center [110, 354] width 65 height 28
click at [82, 343] on input "Hybrid" at bounding box center [81, 342] width 1 height 1
checkbox input "true"
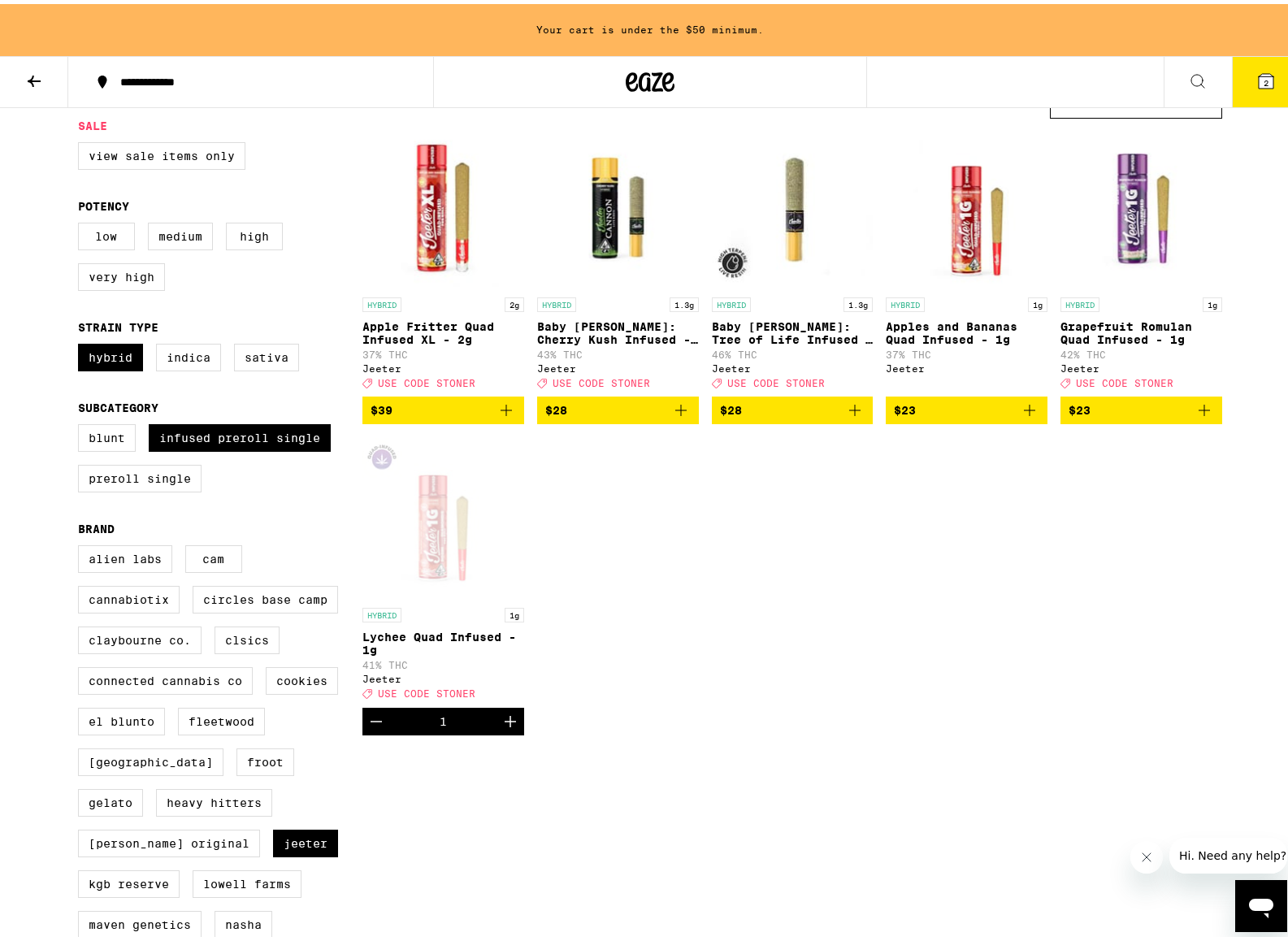
click at [1197, 416] on icon "Add to bag" at bounding box center [1205, 407] width 20 height 20
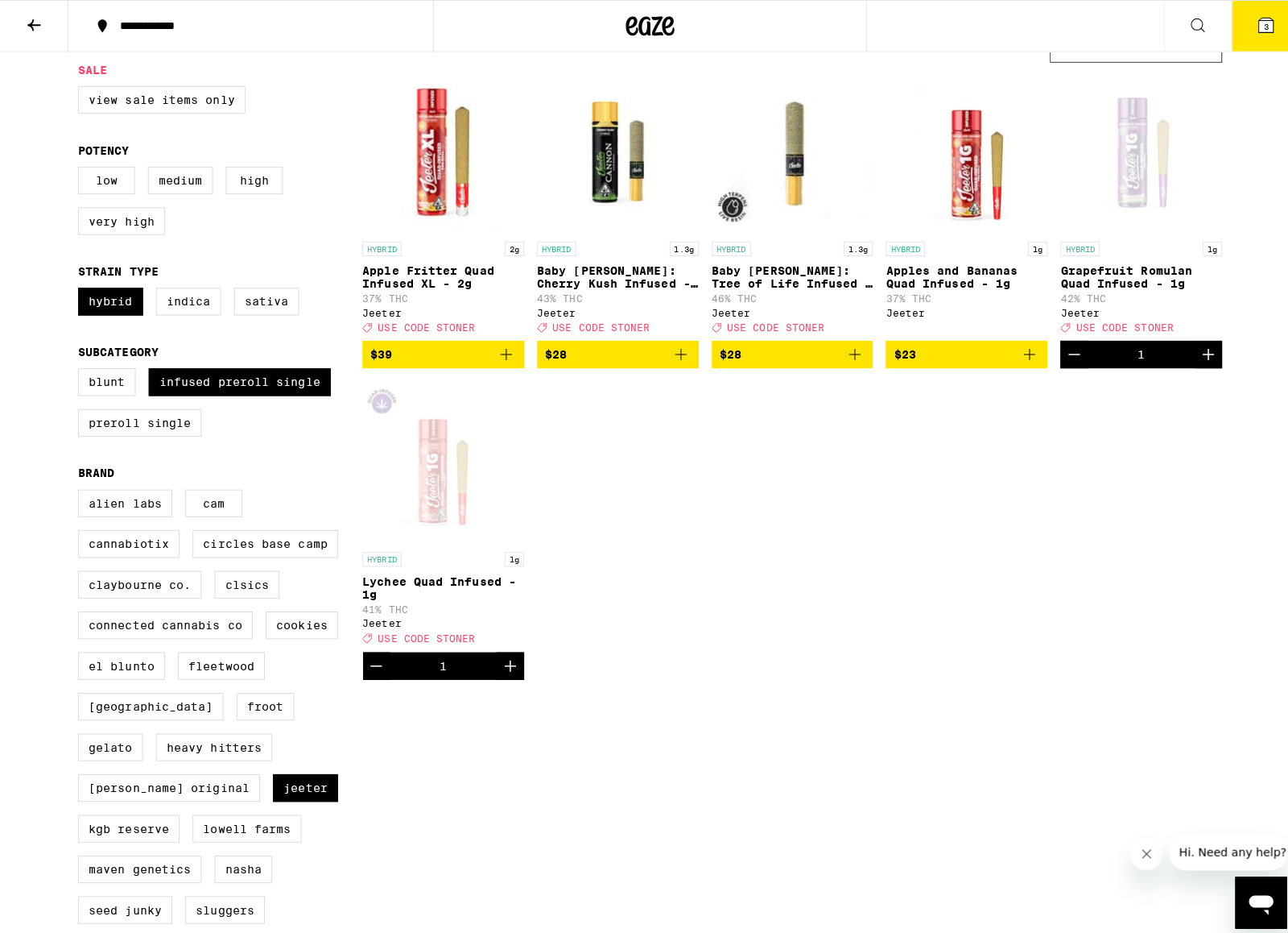
scroll to position [111, 0]
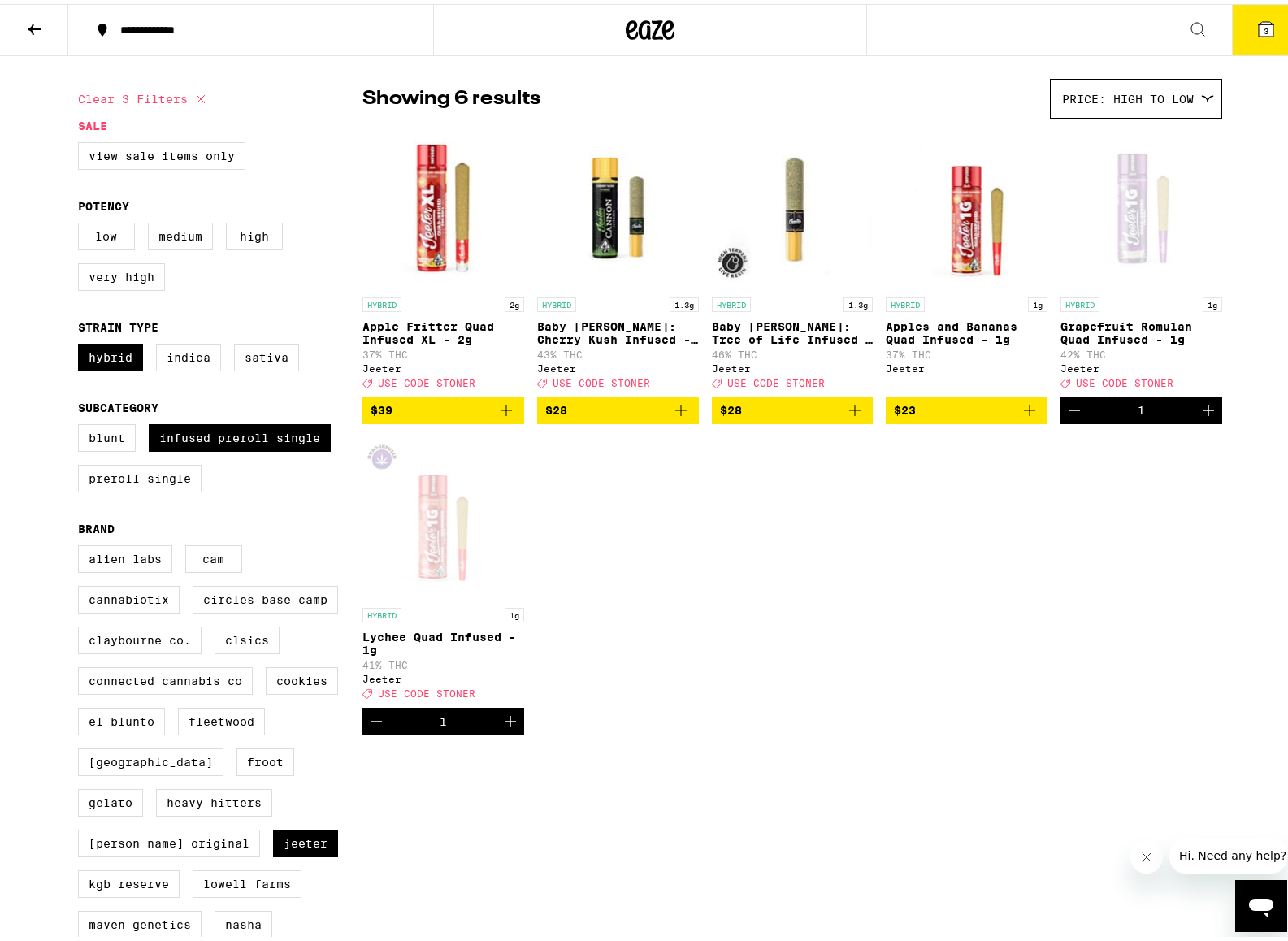
click at [1239, 34] on button "3" at bounding box center [1266, 26] width 68 height 50
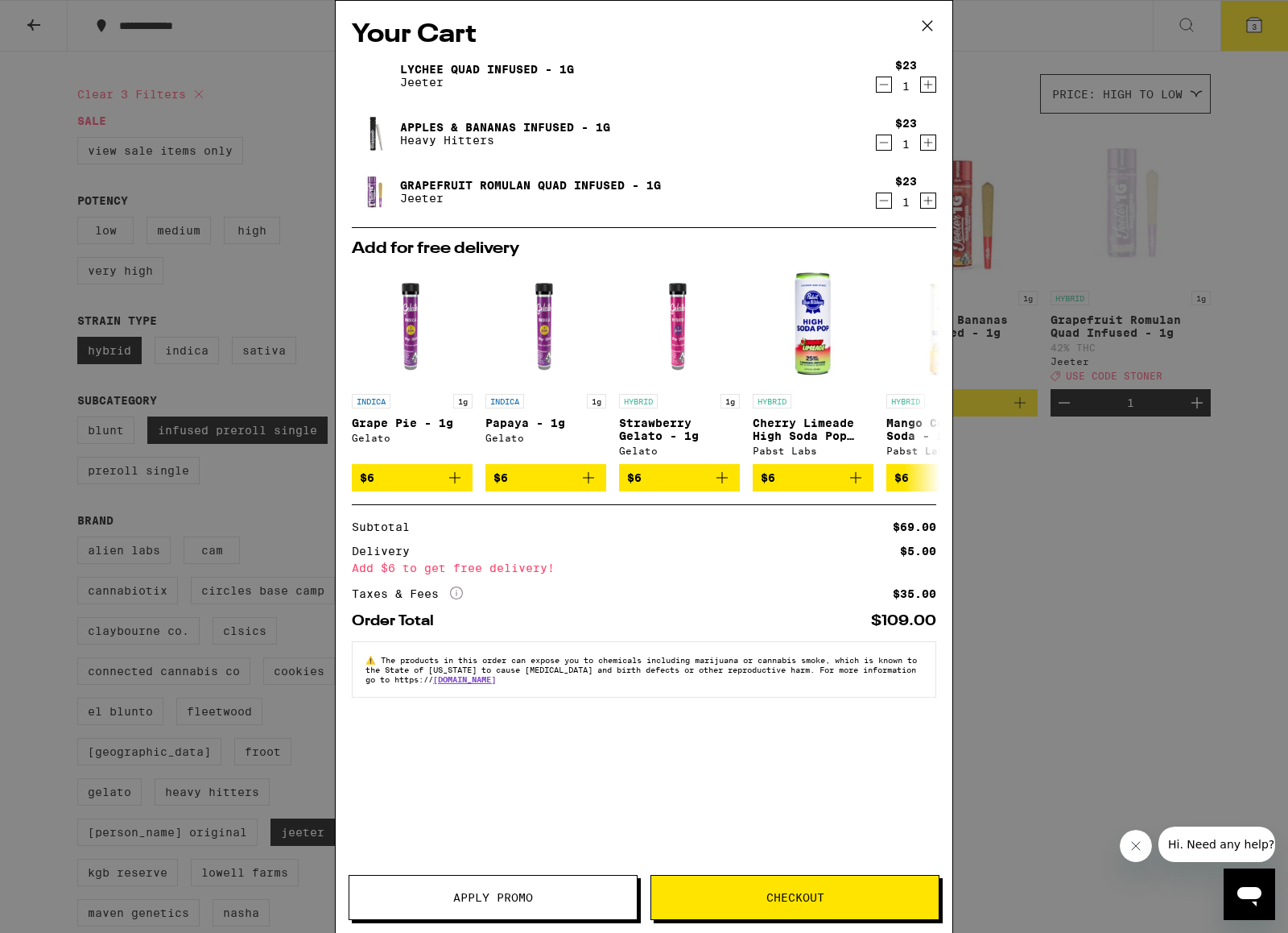
click at [782, 903] on span "Checkout" at bounding box center [795, 896] width 58 height 11
